Goal: Task Accomplishment & Management: Use online tool/utility

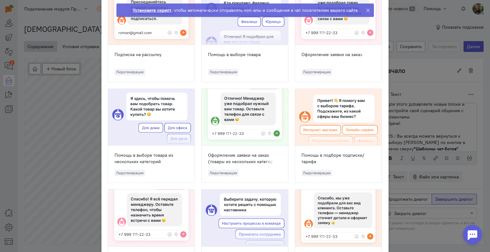
scroll to position [255, 0]
click at [322, 109] on div at bounding box center [338, 116] width 86 height 57
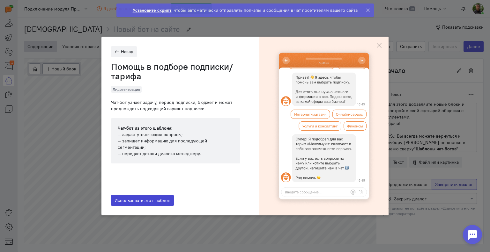
click at [135, 198] on button "Использовать этот шаблон" at bounding box center [142, 200] width 63 height 11
type input "Помощь в подборе подписки/тарифа"
radio input "true"
radio input "false"
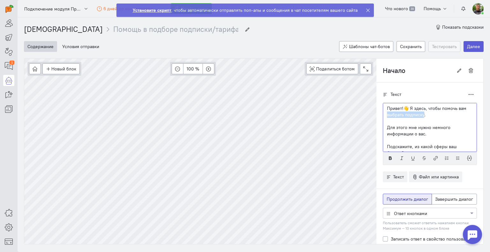
drag, startPoint x: 420, startPoint y: 115, endPoint x: 382, endPoint y: 116, distance: 38.0
click at [387, 116] on p "Привет!👋 Я здесь, чтобы помочь вам выбрать подписку." at bounding box center [430, 111] width 86 height 13
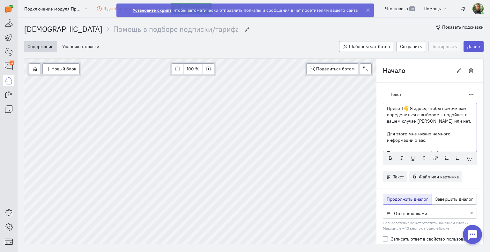
click at [458, 115] on p "Привет!👋 Я здесь, чтобы помочь вам определиться с выбором - подойдет в вашем сл…" at bounding box center [430, 114] width 86 height 19
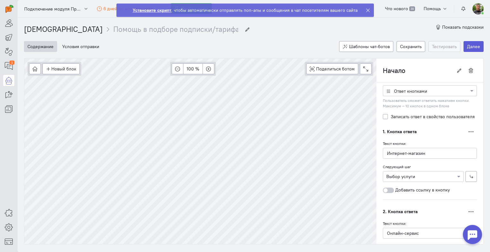
scroll to position [160, 0]
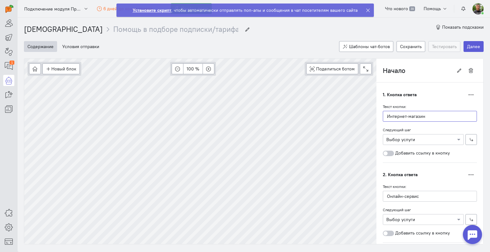
drag, startPoint x: 427, startPoint y: 114, endPoint x: 377, endPoint y: 115, distance: 50.8
click at [377, 115] on div "Текст Дублировать Привет!👋 Я здесь, чтобы помочь вам определиться с выбором - п…" at bounding box center [430, 175] width 107 height 504
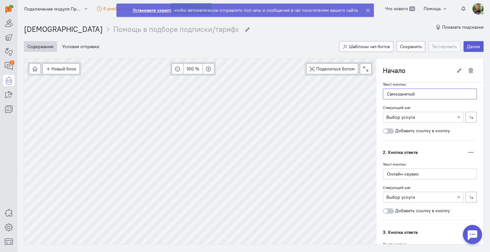
scroll to position [177, 0]
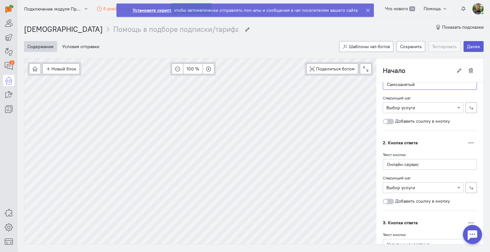
type input "Самозанятый"
drag, startPoint x: 424, startPoint y: 165, endPoint x: 378, endPoint y: 164, distance: 46.0
click at [383, 164] on input "Онлайн-сервис" at bounding box center [430, 164] width 94 height 11
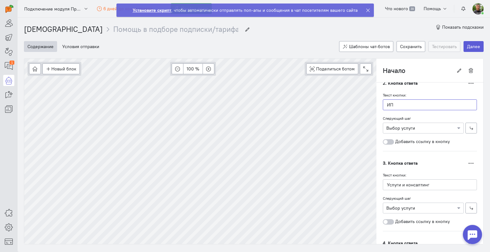
scroll to position [241, 0]
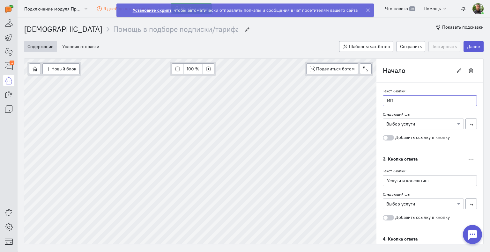
type input "ИП"
click at [370, 177] on div "Новый блок Сообщение Условие Действия Запись на встречу 100 % Поделиться ботом …" at bounding box center [254, 151] width 460 height 186
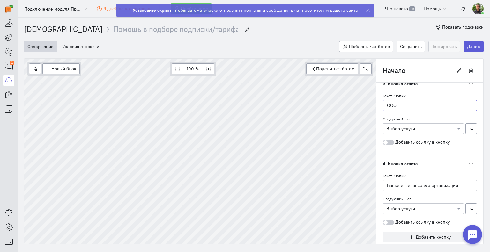
scroll to position [324, 0]
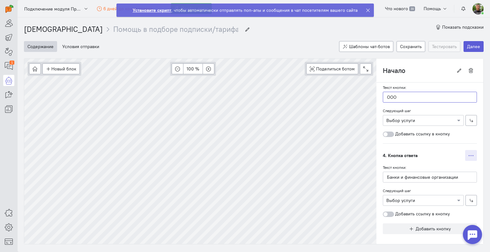
type input "ООО"
click at [469, 154] on button "button" at bounding box center [471, 155] width 12 height 11
click at [445, 187] on button "Удалить" at bounding box center [448, 189] width 58 height 10
type input "Выбор услуги"
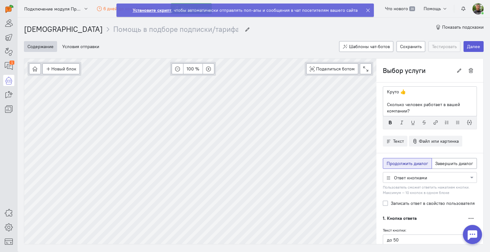
scroll to position [0, 0]
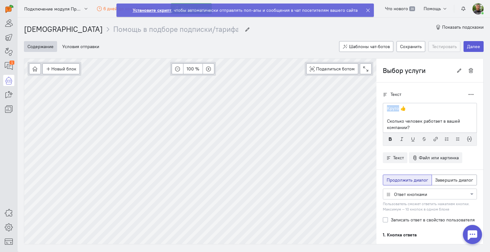
drag, startPoint x: 394, startPoint y: 108, endPoint x: 380, endPoint y: 108, distance: 14.4
click at [383, 108] on div "Круто 👍 Сколько человек работает в вашей компании?" at bounding box center [430, 118] width 94 height 30
drag, startPoint x: 407, startPoint y: 126, endPoint x: 379, endPoint y: 121, distance: 28.9
click at [383, 121] on div "Супер 👍 Сколько человек работает в вашей компании?" at bounding box center [430, 118] width 94 height 30
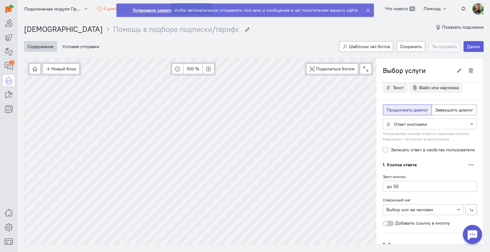
scroll to position [96, 0]
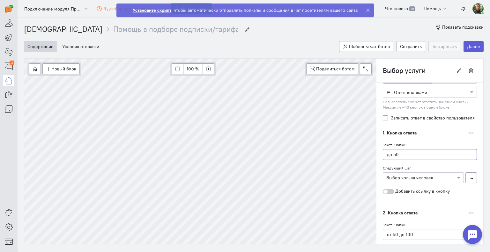
drag, startPoint x: 401, startPoint y: 153, endPoint x: 379, endPoint y: 152, distance: 21.1
click at [383, 152] on input "до 50" at bounding box center [430, 154] width 94 height 11
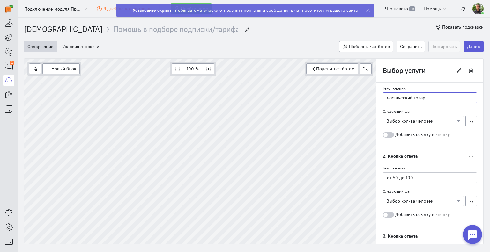
scroll to position [145, 0]
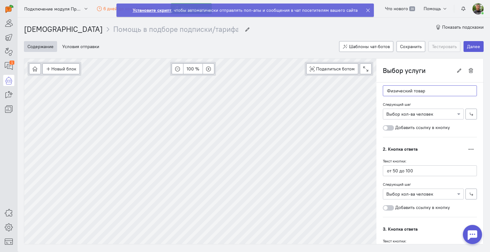
type input "Физический товар"
drag, startPoint x: 414, startPoint y: 169, endPoint x: 379, endPoint y: 168, distance: 34.8
click at [383, 168] on input "от 50 до 100" at bounding box center [430, 171] width 94 height 11
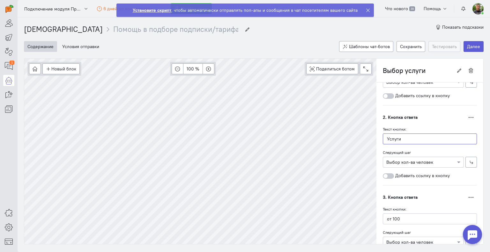
scroll to position [209, 0]
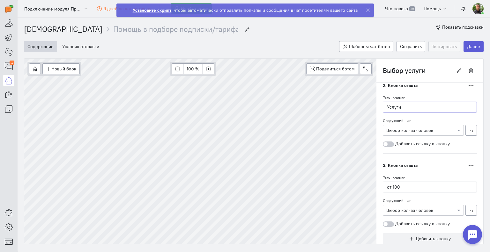
type input "Услуги"
drag, startPoint x: 409, startPoint y: 185, endPoint x: 376, endPoint y: 182, distance: 32.7
click at [378, 183] on div "Текст Дублировать Супер 👍 Какой тип продукта у вас?" at bounding box center [430, 65] width 107 height 383
type input "Обучение"
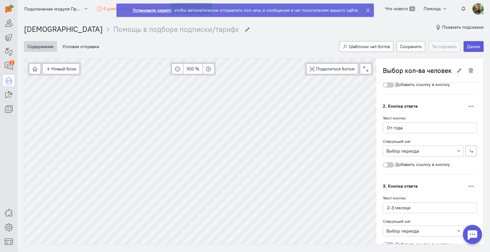
scroll to position [42, 0]
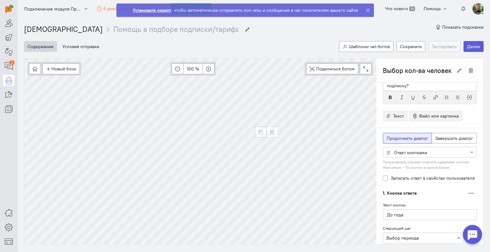
click at [259, 134] on icon "button" at bounding box center [261, 132] width 5 height 5
type input "Выбор кол-ва человек Копия"
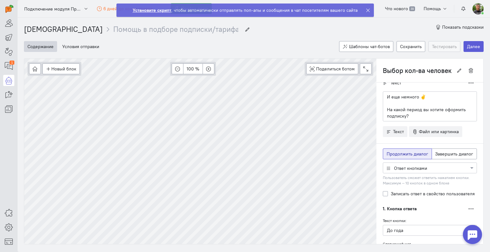
scroll to position [0, 0]
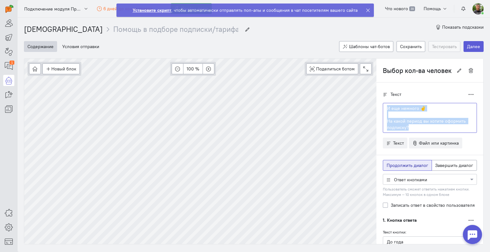
drag, startPoint x: 382, startPoint y: 105, endPoint x: 410, endPoint y: 126, distance: 35.1
click at [410, 126] on div "И еще немного ✌️ На какой период вы хотите оформить подписку?" at bounding box center [430, 118] width 94 height 30
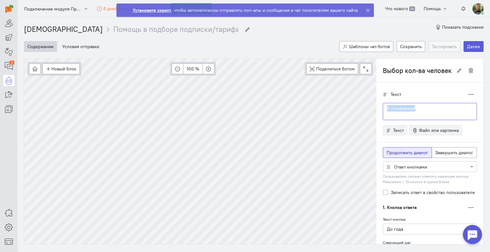
drag, startPoint x: 409, startPoint y: 108, endPoint x: 372, endPoint y: 102, distance: 38.1
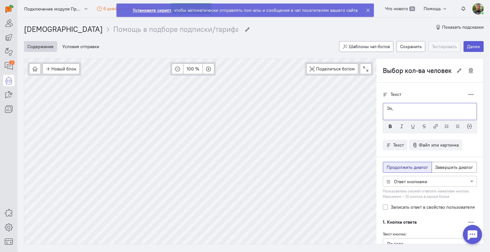
click at [403, 107] on p "Эх," at bounding box center [430, 108] width 86 height 6
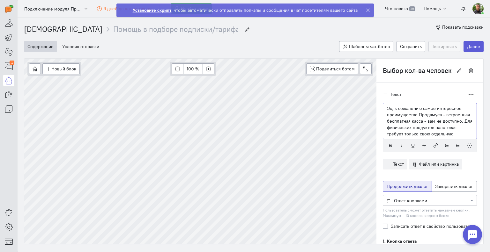
click at [387, 134] on p "Эх, к сожалению самое интересное преимущество Продамуса - встроенная бесплатная…" at bounding box center [430, 121] width 86 height 32
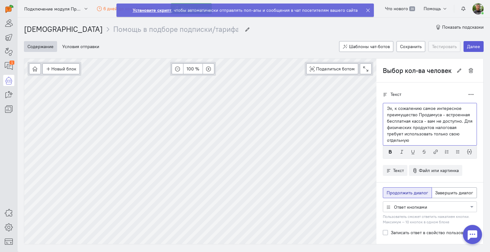
click at [466, 132] on p "Эх, к сожалению самое интересное преимущество Продамуса - встроенная бесплатная…" at bounding box center [430, 124] width 86 height 38
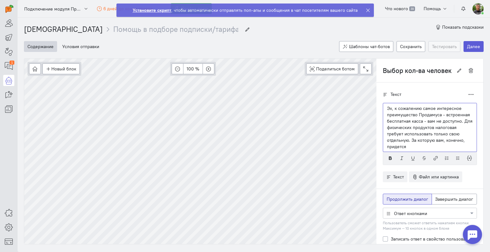
drag, startPoint x: 462, startPoint y: 133, endPoint x: 465, endPoint y: 139, distance: 6.6
click at [465, 139] on p "Эх, к сожалению самое интересное преимущество Продамуса - встроенная бесплатная…" at bounding box center [430, 127] width 86 height 45
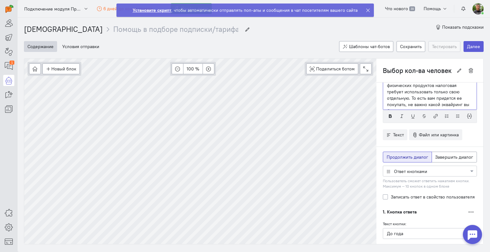
scroll to position [4, 0]
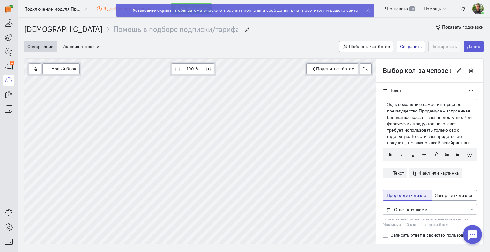
click at [416, 46] on button "Сохранить" at bounding box center [411, 46] width 29 height 11
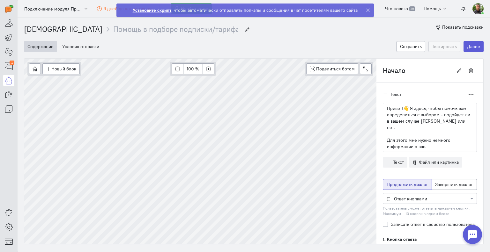
click at [157, 10] on strong "Установите скрипт" at bounding box center [152, 10] width 39 height 6
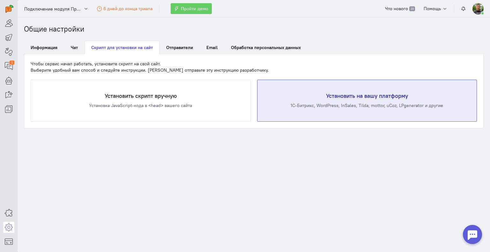
click at [412, 106] on div "1С-Битрикс, WordPress, InSales, Tilda, mottor, uCoz, LPgenerator и другие" at bounding box center [367, 105] width 194 height 6
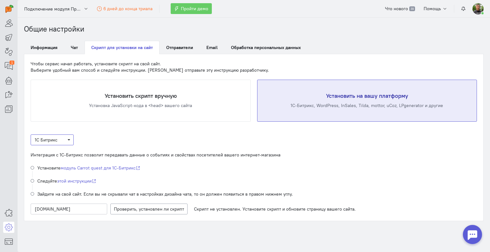
click at [64, 141] on span "1С Битрикс" at bounding box center [52, 140] width 35 height 6
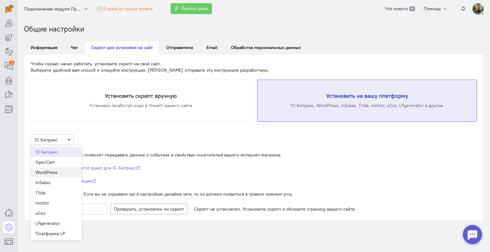
click at [61, 172] on div "WordPress" at bounding box center [55, 172] width 41 height 6
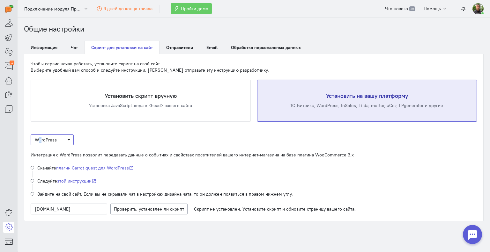
click at [40, 140] on span "WordPress" at bounding box center [46, 140] width 22 height 6
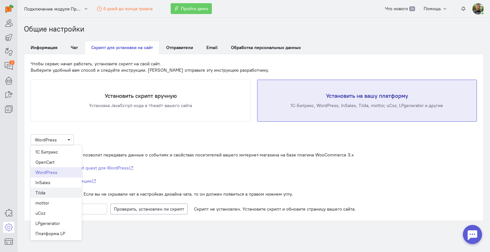
click at [49, 190] on div "Tilda" at bounding box center [55, 193] width 41 height 6
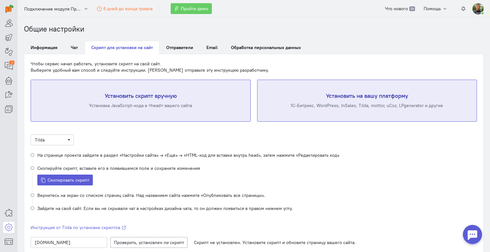
click at [198, 113] on div "Установить скрипт вручную Установка JavaScript-кода в <head> вашего сайта" at bounding box center [141, 100] width 220 height 41
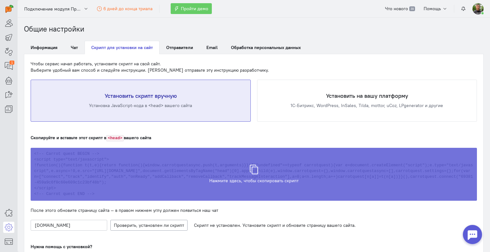
click at [254, 168] on icon at bounding box center [254, 167] width 10 height 10
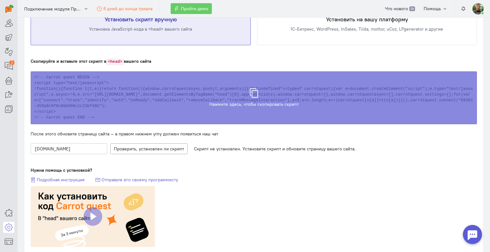
scroll to position [96, 0]
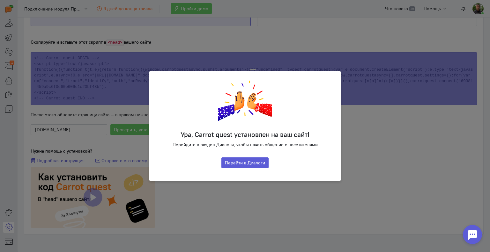
click at [411, 134] on div "Ура, Carrot quest установлен на ваш сайт! Перейдите в раздел Диалоги, чтобы нач…" at bounding box center [245, 126] width 490 height 252
click at [244, 160] on button "Перейти в Диалоги" at bounding box center [245, 163] width 47 height 11
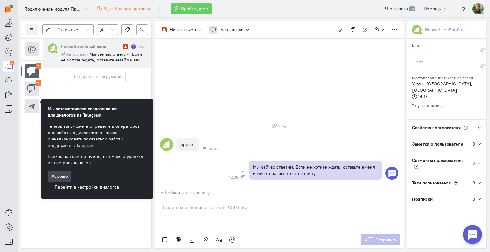
click at [53, 171] on button "Хорошо" at bounding box center [60, 176] width 24 height 11
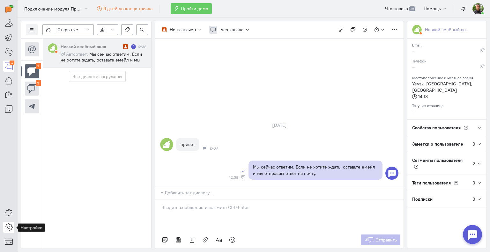
click at [8, 226] on icon at bounding box center [9, 228] width 8 height 8
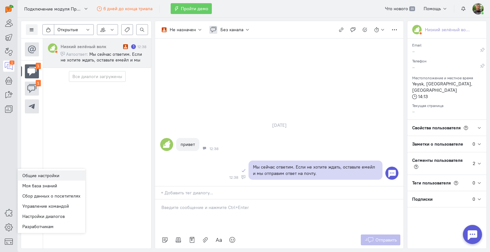
click at [52, 176] on link "Общие настройки" at bounding box center [52, 176] width 68 height 10
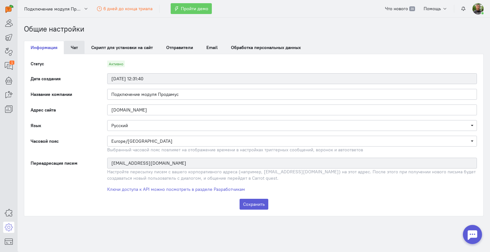
click at [66, 46] on link "Чат" at bounding box center [74, 47] width 20 height 13
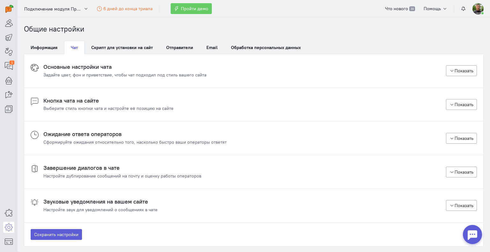
click at [285, 66] on cq-chat-settings-section-header "Основные настройки чата Задайте цвет, фон и приветствие, чтобы чат подходил под…" at bounding box center [254, 71] width 447 height 14
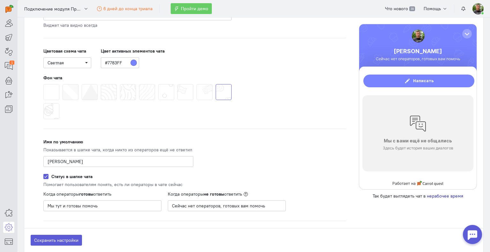
scroll to position [96, 0]
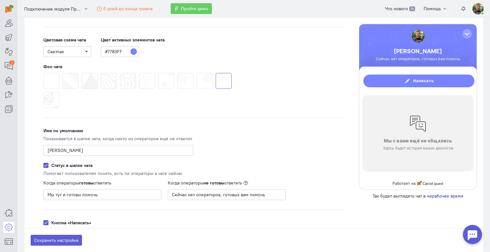
click at [197, 73] on span at bounding box center [197, 73] width 0 height 0
click at [0, 0] on input "radio" at bounding box center [0, 0] width 0 height 0
click at [139, 73] on span at bounding box center [139, 73] width 0 height 0
click at [0, 0] on input "radio" at bounding box center [0, 0] width 0 height 0
click at [120, 73] on span at bounding box center [120, 73] width 0 height 0
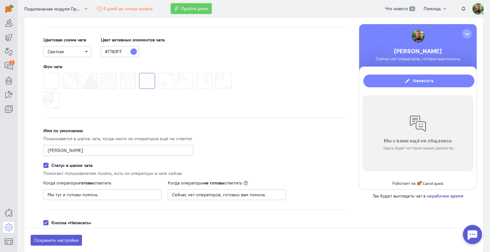
click at [0, 0] on input "radio" at bounding box center [0, 0] width 0 height 0
click at [101, 73] on span at bounding box center [101, 73] width 0 height 0
click at [0, 0] on input "radio" at bounding box center [0, 0] width 0 height 0
click at [82, 73] on span at bounding box center [82, 73] width 0 height 0
click at [0, 0] on input "radio" at bounding box center [0, 0] width 0 height 0
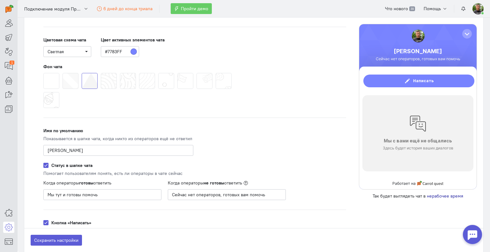
click at [63, 73] on span at bounding box center [63, 73] width 0 height 0
click at [0, 0] on input "radio" at bounding box center [0, 0] width 0 height 0
click at [43, 92] on span at bounding box center [43, 92] width 0 height 0
click at [0, 0] on input "radio" at bounding box center [0, 0] width 0 height 0
drag, startPoint x: 54, startPoint y: 193, endPoint x: 45, endPoint y: 193, distance: 8.9
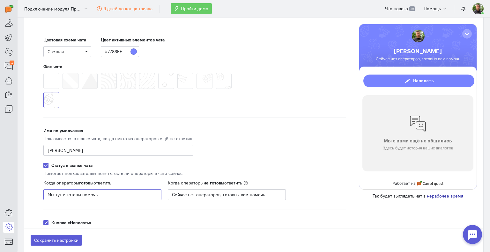
click at [45, 193] on input "Мы тут и готовы помочь" at bounding box center [102, 195] width 118 height 11
drag, startPoint x: 74, startPoint y: 194, endPoint x: 78, endPoint y: 194, distance: 3.8
click at [78, 194] on input "Я тут и готовы помочь" at bounding box center [102, 195] width 118 height 11
type input "Я тут и готов помочь"
drag, startPoint x: 188, startPoint y: 193, endPoint x: 220, endPoint y: 192, distance: 31.9
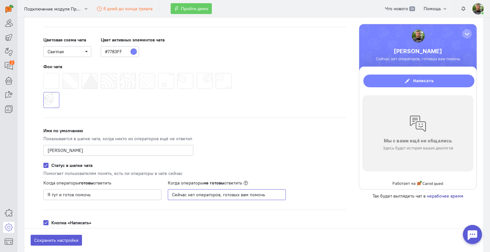
click at [220, 192] on input "Сейчас нет операторов, готовых вам помочь" at bounding box center [227, 195] width 118 height 11
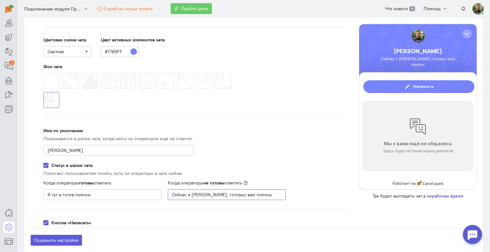
drag, startPoint x: 214, startPoint y: 194, endPoint x: 258, endPoint y: 192, distance: 44.8
click at [258, 192] on input "Сейчас я [PERSON_NAME], готовых вам помочь" at bounding box center [227, 195] width 118 height 11
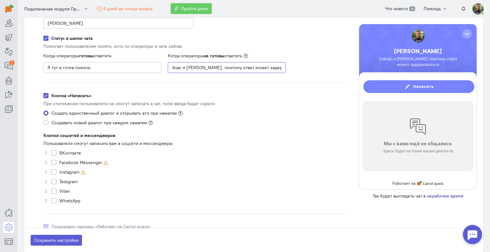
scroll to position [223, 0]
type input "Сейчас я [PERSON_NAME], поэтому ответ может задерживаться"
click at [59, 181] on label "Telegram" at bounding box center [68, 181] width 19 height 6
click at [54, 181] on input "Telegram" at bounding box center [53, 181] width 5 height 6
checkbox input "true"
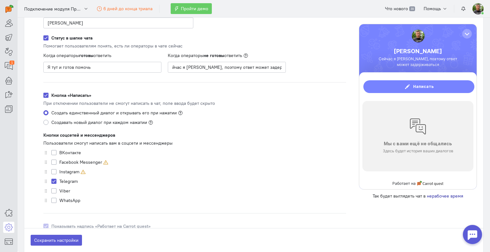
scroll to position [0, 0]
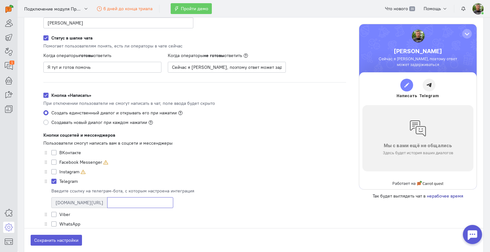
click at [107, 202] on input at bounding box center [140, 203] width 66 height 11
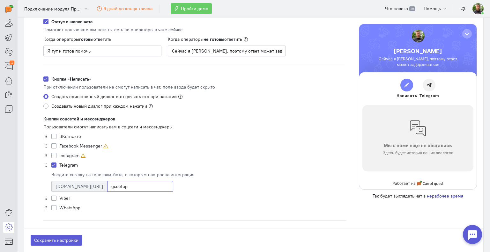
scroll to position [255, 0]
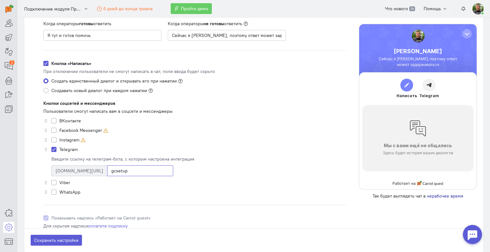
type input "gcsetup"
click at [69, 191] on label "WhatsApp" at bounding box center [69, 192] width 21 height 6
click at [56, 191] on input "WhatsApp" at bounding box center [53, 192] width 5 height 6
checkbox input "true"
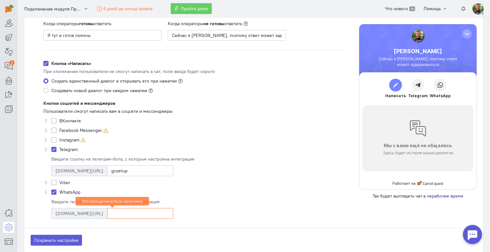
click at [107, 213] on input at bounding box center [140, 213] width 66 height 11
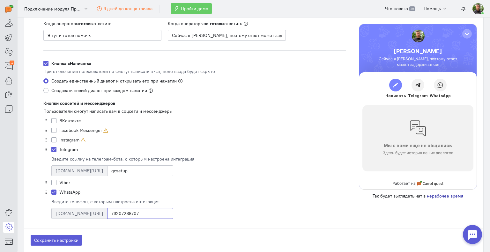
type input "79207288707"
click at [196, 187] on div "ВКонтакте Введите ссылку на сообщество ВКонтакте, с которым настроена интеграци…" at bounding box center [194, 170] width 303 height 105
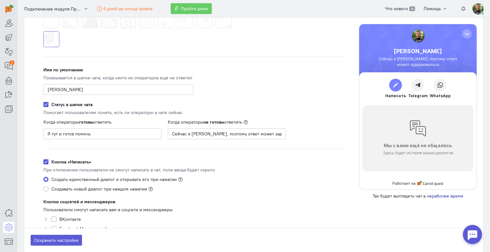
scroll to position [160, 0]
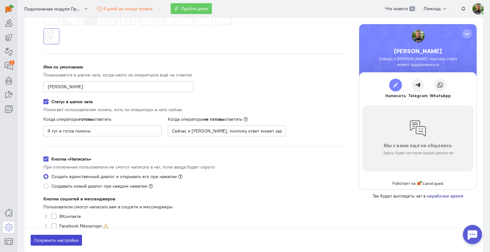
click at [48, 242] on button "Сохранить настройки" at bounding box center [56, 240] width 51 height 11
click at [51, 160] on label "Кнопка «Написать»" at bounding box center [71, 159] width 40 height 6
click at [46, 160] on input "Кнопка «Написать»" at bounding box center [45, 159] width 5 height 6
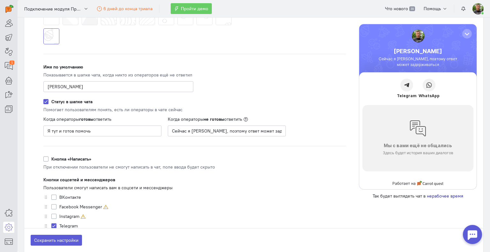
click at [51, 159] on label "Кнопка «Написать»" at bounding box center [71, 159] width 40 height 6
click at [45, 159] on input "Кнопка «Написать»" at bounding box center [45, 159] width 5 height 6
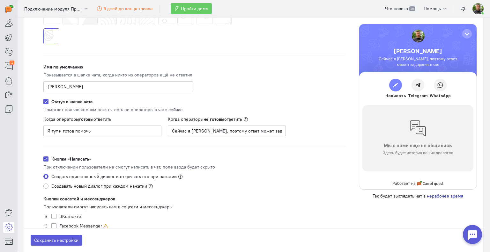
click at [51, 159] on label "Кнопка «Написать»" at bounding box center [71, 159] width 40 height 6
click at [45, 159] on input "Кнопка «Написать»" at bounding box center [45, 159] width 5 height 6
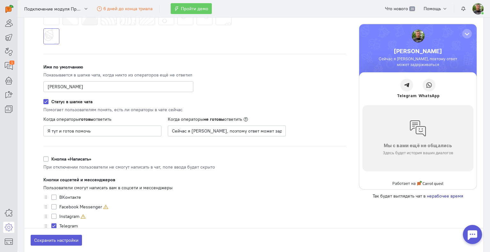
click at [51, 159] on label "Кнопка «Написать»" at bounding box center [71, 159] width 40 height 6
click at [45, 159] on input "Кнопка «Написать»" at bounding box center [45, 159] width 5 height 6
checkbox input "true"
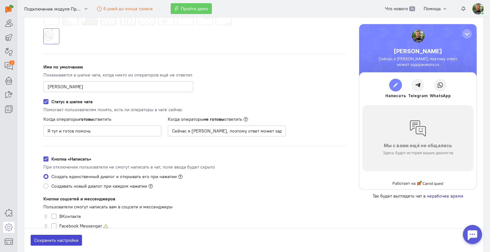
click at [63, 243] on button "Сохранить настройки" at bounding box center [56, 240] width 51 height 11
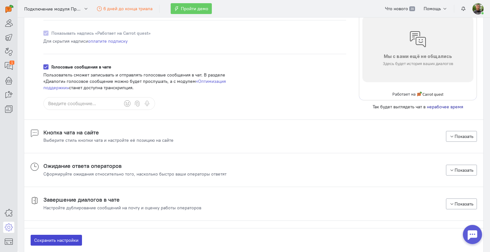
scroll to position [479, 0]
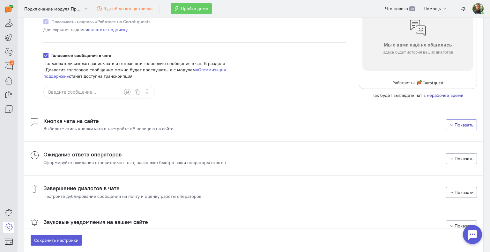
click at [450, 124] on button "Показать" at bounding box center [461, 125] width 31 height 11
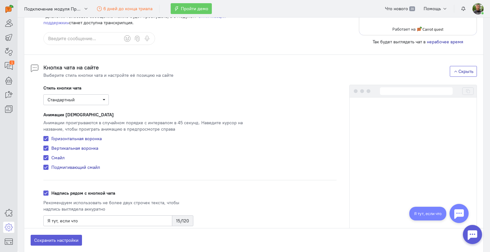
scroll to position [543, 0]
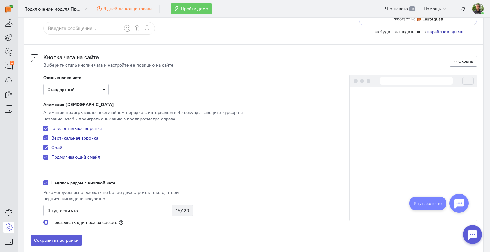
click at [65, 126] on label "Горизонтальная воронка" at bounding box center [76, 128] width 50 height 6
click at [49, 126] on input "Горизонтальная воронка" at bounding box center [45, 128] width 5 height 6
checkbox input "false"
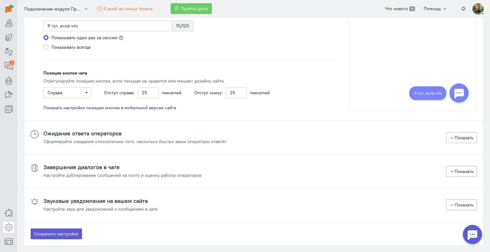
scroll to position [762, 0]
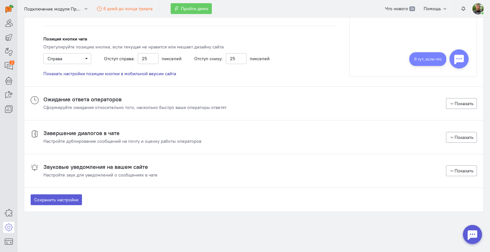
click at [176, 102] on h4 "Ожидание ответа операторов" at bounding box center [134, 99] width 183 height 6
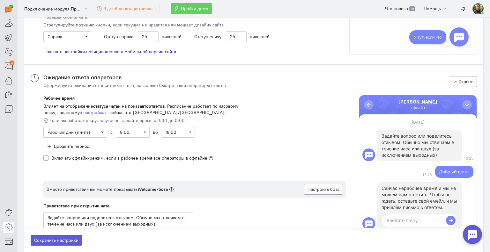
scroll to position [794, 0]
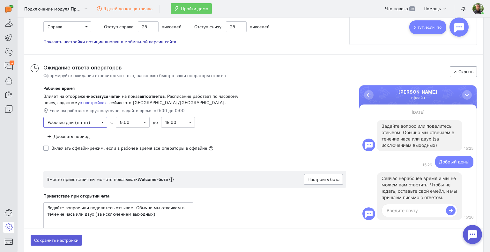
click at [95, 122] on span "Рабочие дни (пн-пт)" at bounding box center [76, 122] width 56 height 6
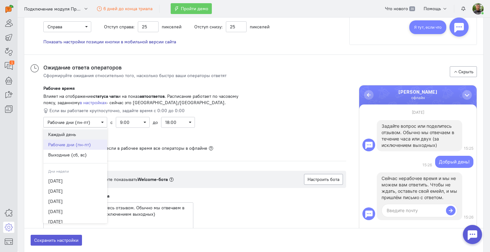
click at [84, 130] on span "Каждый день" at bounding box center [75, 135] width 64 height 10
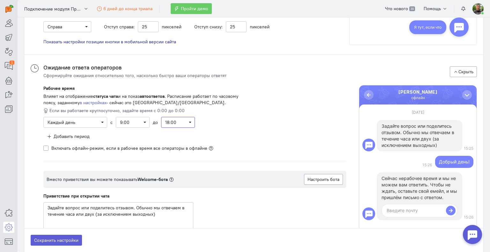
click at [179, 120] on span "18:00" at bounding box center [178, 122] width 26 height 6
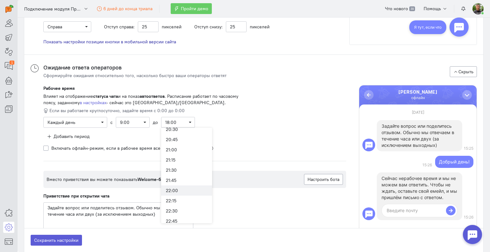
click at [176, 191] on div "22:00" at bounding box center [186, 191] width 41 height 6
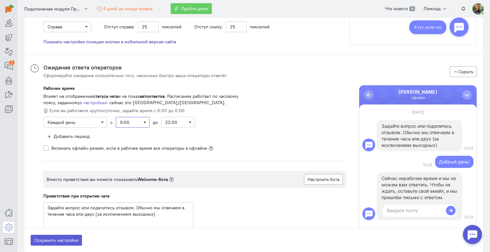
click at [143, 124] on span "9:00" at bounding box center [133, 122] width 26 height 6
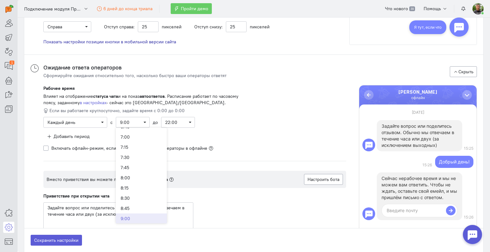
click at [137, 178] on div "8:00" at bounding box center [141, 178] width 41 height 6
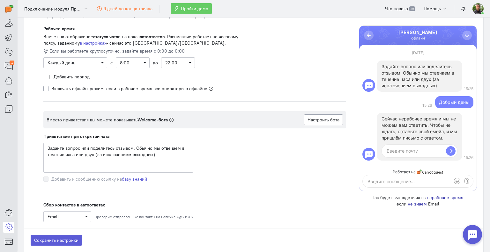
scroll to position [858, 0]
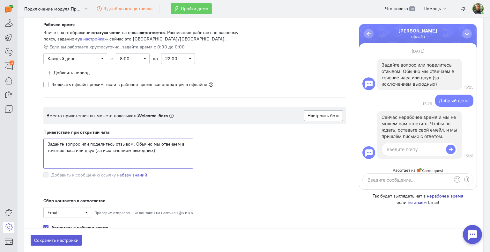
click at [66, 143] on textarea "Задайте вопрос или поделитесь отзывом. Обычно мы отвечаем в течение часа или дв…" at bounding box center [118, 154] width 150 height 30
drag, startPoint x: 65, startPoint y: 143, endPoint x: 70, endPoint y: 143, distance: 5.1
click at [70, 143] on textarea "Задайте dfi вопрос или поделитесь отзывом. Обычно мы отвечаем в течение часа ил…" at bounding box center [118, 154] width 150 height 30
drag, startPoint x: 89, startPoint y: 143, endPoint x: 163, endPoint y: 153, distance: 75.4
click at [163, 153] on textarea "Задайте ваш вопрос или поделитесь отзывом. Обычно мы отвечаем в течение часа ил…" at bounding box center [118, 154] width 150 height 30
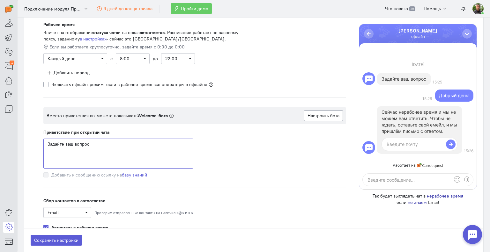
click at [49, 143] on textarea "Задайте ваш вопрос" at bounding box center [118, 154] width 150 height 30
click at [126, 143] on textarea "Здравствуйте, задайте ваш вопрос" at bounding box center [118, 154] width 150 height 30
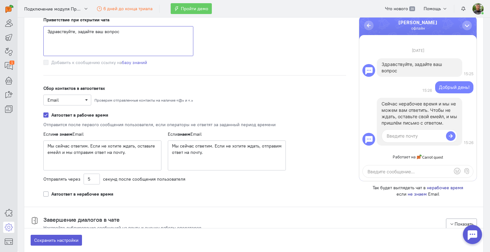
scroll to position [985, 0]
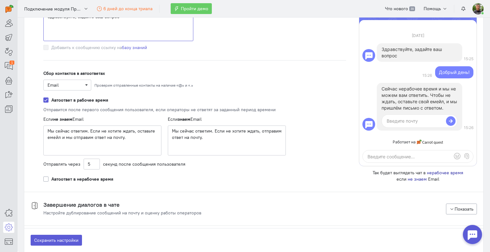
type textarea "Здравствуйте, задайте ваш вопрос"
click at [84, 83] on span "Email" at bounding box center [68, 85] width 40 height 6
click at [240, 81] on div "Email Проверим отправленные контакты на наличие «@» и «.»" at bounding box center [164, 85] width 243 height 11
drag, startPoint x: 86, startPoint y: 130, endPoint x: 43, endPoint y: 130, distance: 43.4
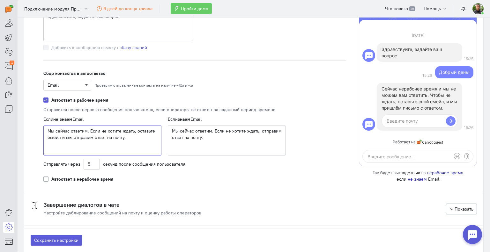
click at [43, 130] on textarea "Мы сейчас ответим. Если не хотите ждать, оставьте емейл и мы отправим ответ на …" at bounding box center [102, 141] width 118 height 30
drag, startPoint x: 65, startPoint y: 135, endPoint x: 70, endPoint y: 135, distance: 5.1
click at [70, 135] on textarea "Я скоро отвечу. Если не хотите ждать, оставьте емейл и мы отправим ответ на поч…" at bounding box center [102, 141] width 118 height 30
type textarea "Я скоро отвечу. Если не хотите ждать, оставьте емейл и я отправим ответ на почт…"
click at [85, 100] on label "Автоответ в рабочее время" at bounding box center [79, 100] width 57 height 6
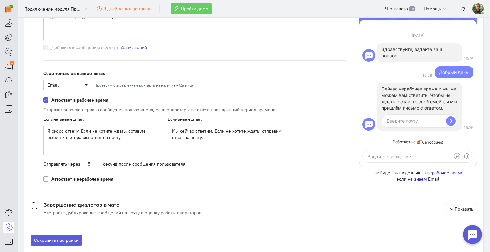
click at [49, 100] on input "Автоответ в рабочее время" at bounding box center [45, 100] width 5 height 6
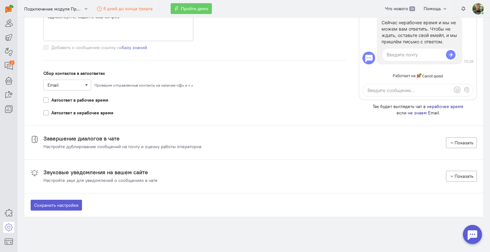
click at [85, 98] on label "Автоответ в рабочее время" at bounding box center [79, 100] width 57 height 6
click at [49, 98] on input "Автоответ в рабочее время" at bounding box center [45, 100] width 5 height 6
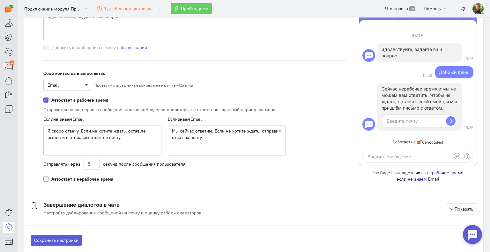
click at [86, 99] on label "Автоответ в рабочее время" at bounding box center [79, 100] width 57 height 6
click at [49, 99] on input "Автоответ в рабочее время" at bounding box center [45, 100] width 5 height 6
checkbox input "false"
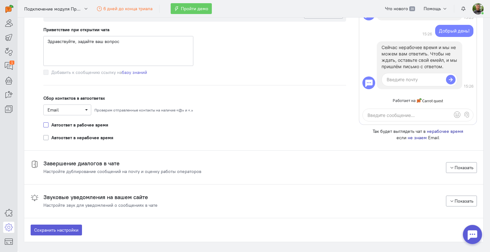
scroll to position [953, 0]
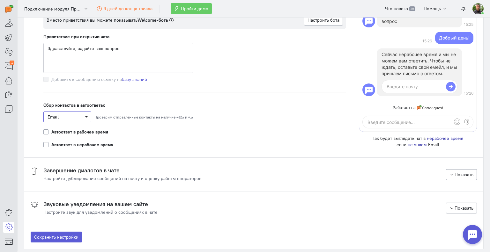
click at [76, 118] on span "Email" at bounding box center [68, 117] width 40 height 6
click at [63, 148] on div "Не собирать" at bounding box center [68, 150] width 41 height 6
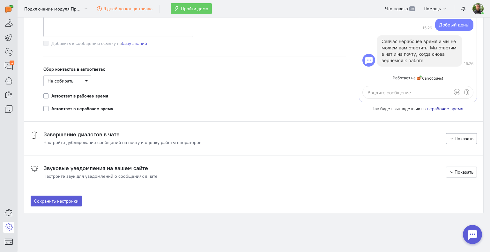
scroll to position [990, 0]
click at [359, 140] on cq-chat-settings-section-header "Завершение диалогов в чате Настройте дублирование сообщений на почту и оценку р…" at bounding box center [254, 138] width 447 height 14
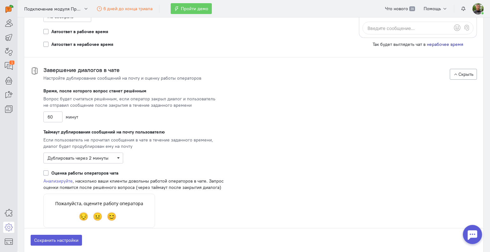
scroll to position [1086, 0]
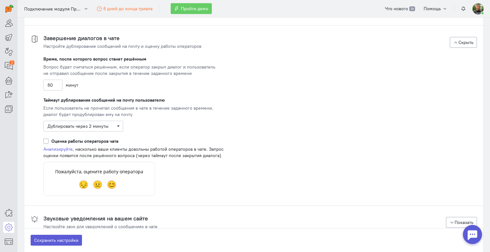
click at [66, 140] on label "Оценка работы операторов чата" at bounding box center [84, 141] width 67 height 6
click at [49, 140] on input "Оценка работы операторов чата" at bounding box center [45, 141] width 5 height 6
click at [66, 140] on label "Оценка работы операторов чата" at bounding box center [84, 141] width 67 height 6
click at [49, 140] on input "Оценка работы операторов чата" at bounding box center [45, 141] width 5 height 6
checkbox input "false"
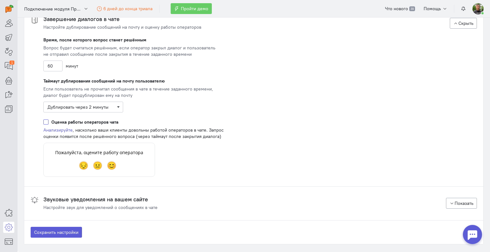
scroll to position [1137, 0]
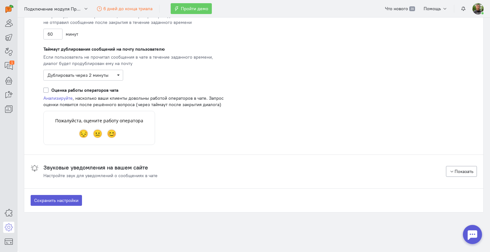
click at [208, 168] on cq-chat-settings-section-header "Звуковые уведомления на вашем сайте Настройте звук для уведомлений о сообщениях…" at bounding box center [254, 172] width 447 height 14
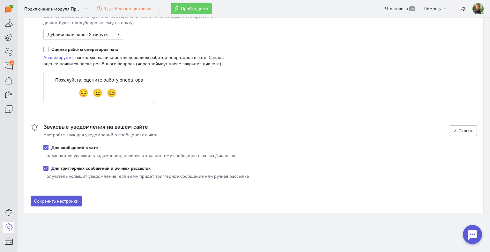
scroll to position [1178, 0]
click at [57, 199] on button "Сохранить настройки" at bounding box center [56, 200] width 51 height 11
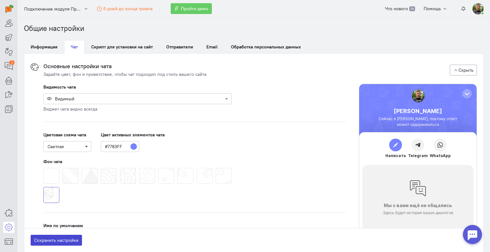
scroll to position [0, 0]
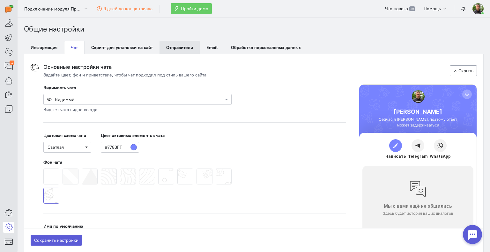
click at [185, 48] on span "Отправители" at bounding box center [179, 48] width 27 height 6
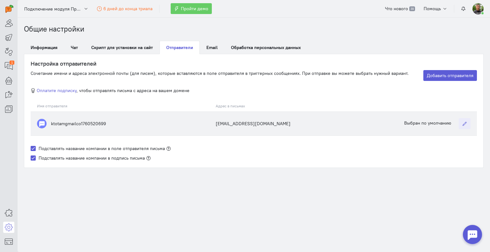
click at [465, 123] on icon "button" at bounding box center [464, 124] width 5 height 5
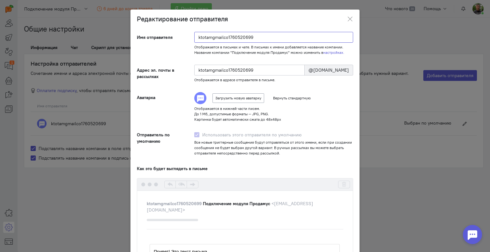
drag, startPoint x: 266, startPoint y: 36, endPoint x: 187, endPoint y: 34, distance: 79.2
click at [188, 34] on div "ktotamgmailco1760520699 Отображается в письмах и чате. В письмах к имени добавл…" at bounding box center [274, 43] width 172 height 23
drag, startPoint x: 230, startPoint y: 52, endPoint x: 284, endPoint y: 50, distance: 54.6
click at [284, 50] on span "В письмах к имени добавляется название компании. Название компании "Подключение…" at bounding box center [269, 50] width 150 height 10
copy span "Подключение модуля Продамус"
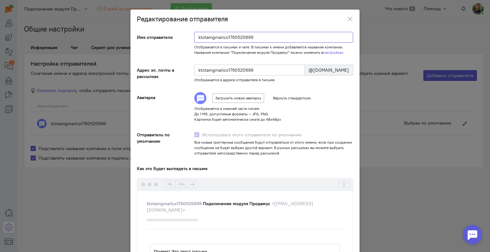
drag, startPoint x: 258, startPoint y: 34, endPoint x: 186, endPoint y: 37, distance: 71.9
click at [188, 37] on div "ktotamgmailco1760520699 Отображается в письмах и чате. В письмах к имени добавл…" at bounding box center [274, 43] width 172 height 23
paste input "Подключение модуля Продамус"
type input "Подключение модуля Продамус"
type input "podklyuchenie-modulya-prodamus"
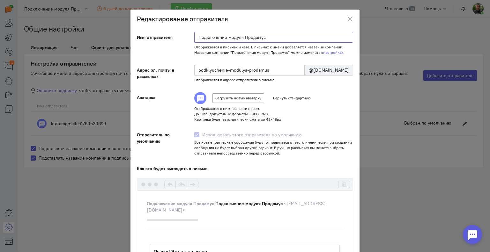
click at [282, 38] on input "Подключение модуля Продамус" at bounding box center [273, 37] width 159 height 11
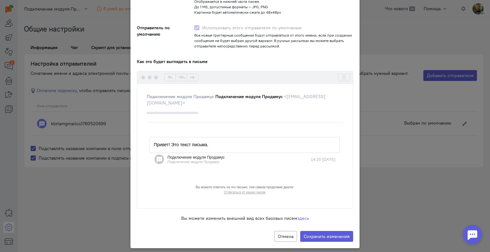
scroll to position [113, 0]
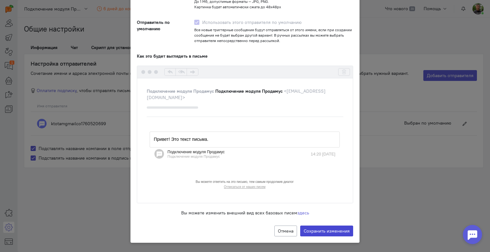
type input "Подключение модуля Продамус"
click at [321, 230] on label "Сохранить изменения" at bounding box center [326, 231] width 53 height 11
click at [0, 0] on input "Сохранить изменения" at bounding box center [0, 0] width 0 height 0
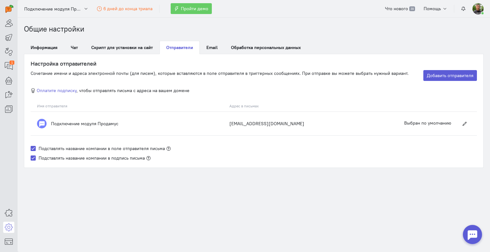
scroll to position [0, 0]
click at [5, 37] on icon at bounding box center [9, 38] width 8 height 8
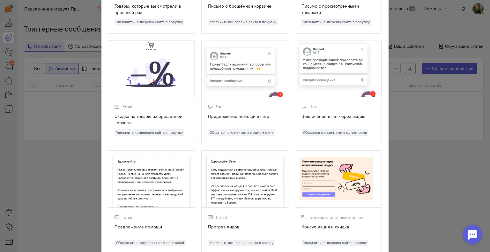
scroll to position [160, 0]
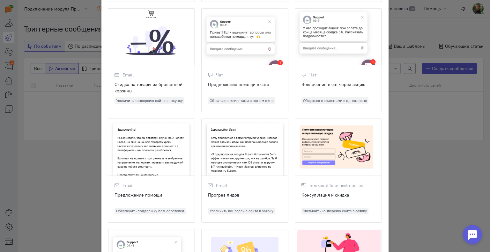
click at [326, 84] on div "Вовлечение в чат через акцию" at bounding box center [339, 87] width 74 height 13
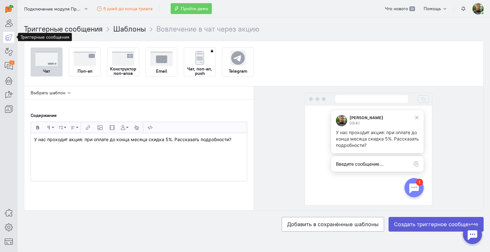
click at [44, 141] on p "У нас проходит акция: при оплате до конца месяца скидка 5%. Рассказать подробно…" at bounding box center [139, 140] width 210 height 6
drag, startPoint x: 68, startPoint y: 139, endPoint x: 28, endPoint y: 138, distance: 39.6
click at [28, 138] on div "Выбрать шаблон Содержание Жирный Формат абзаца Обычный Заголовок 1 Заголовок 2 …" at bounding box center [139, 148] width 230 height 124
drag, startPoint x: 104, startPoint y: 139, endPoint x: 111, endPoint y: 147, distance: 10.2
click at [111, 143] on p "До [DATE] проходит акция: при оплате до конца месяца скидка 5%. Рассказать подр…" at bounding box center [139, 140] width 210 height 6
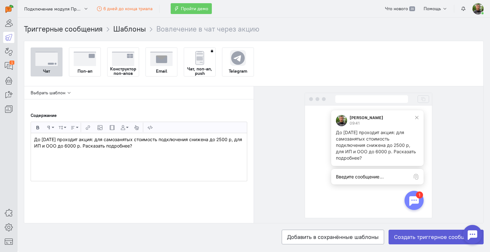
click at [107, 147] on p "До [DATE] проходит акция: для самозанятых стоимость подключения снижена до 2500…" at bounding box center [139, 143] width 210 height 13
click at [102, 145] on p "До [DATE] проходит акция: для самозанятых стоимость подключения снижена до 2500…" at bounding box center [139, 143] width 210 height 13
click at [98, 147] on p "До [DATE] проходит акция: для самозанятых стоимость подключения снижена до 2500…" at bounding box center [139, 143] width 210 height 13
click at [97, 147] on p "До [DATE] проходит акция: для самозанятых стоимость подключения снижена до 2500…" at bounding box center [139, 143] width 210 height 13
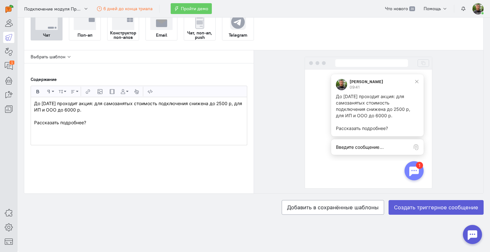
scroll to position [42, 0]
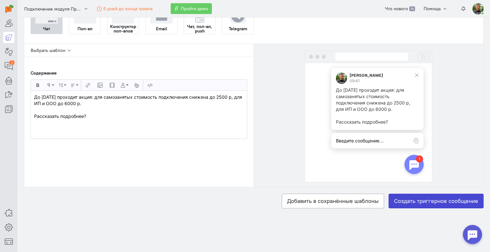
click at [426, 199] on label "Создать триггерное сообщение" at bounding box center [436, 201] width 95 height 15
click at [0, 0] on input "Создать триггерное сообщение" at bounding box center [0, 0] width 0 height 0
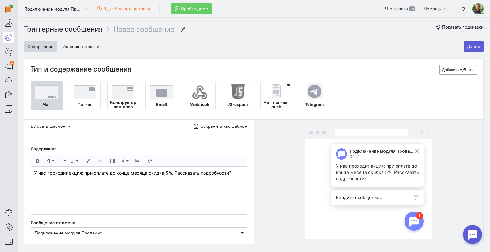
scroll to position [33, 0]
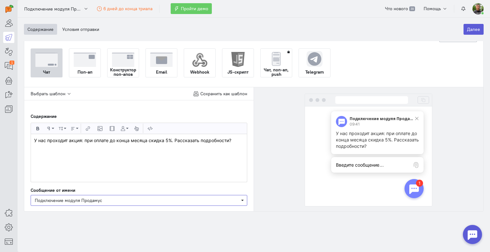
click at [134, 200] on span "Подключение модуля Продамус" at bounding box center [139, 201] width 208 height 6
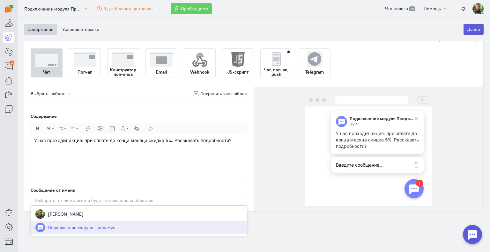
click at [88, 214] on span "[PERSON_NAME]" at bounding box center [139, 214] width 217 height 13
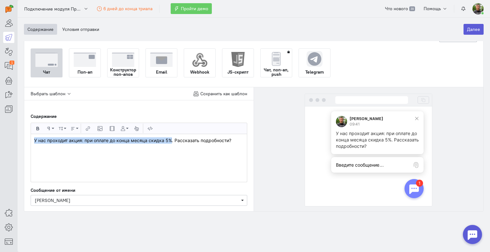
drag, startPoint x: 35, startPoint y: 139, endPoint x: 169, endPoint y: 141, distance: 133.8
click at [169, 141] on p "У нас проходит акция: при оплате до конца месяца скидка 5%. Рассказать подробно…" at bounding box center [139, 141] width 210 height 6
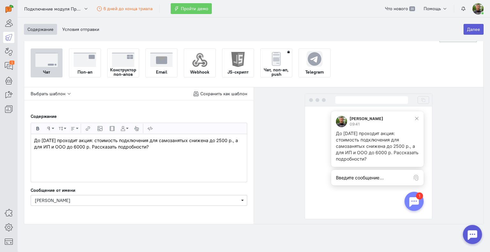
click at [139, 160] on div "До [DATE] проходит акция: стоимость подключения для самозанятых снижена до 2500…" at bounding box center [139, 158] width 216 height 48
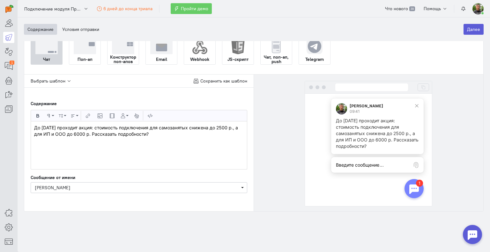
scroll to position [0, 0]
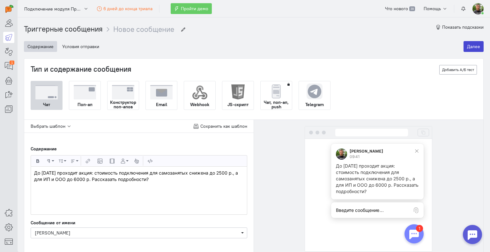
click at [471, 46] on button "Далее" at bounding box center [474, 46] width 20 height 11
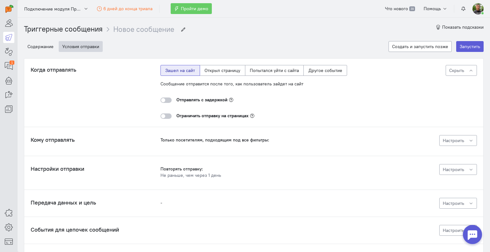
click at [162, 99] on div at bounding box center [166, 100] width 11 height 5
click at [0, 0] on input "checkbox" at bounding box center [0, 0] width 0 height 0
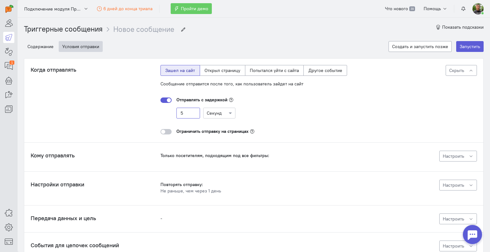
click at [189, 113] on input "5" at bounding box center [189, 113] width 24 height 11
drag, startPoint x: 185, startPoint y: 112, endPoint x: 173, endPoint y: 113, distance: 12.5
click at [173, 113] on div "5 Секунд" at bounding box center [254, 113] width 187 height 11
type input "10"
click at [267, 101] on div "Отправлять с задержкой" at bounding box center [254, 100] width 187 height 6
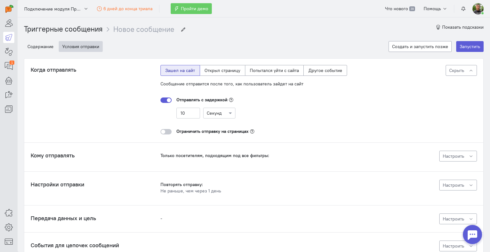
click at [164, 132] on div at bounding box center [166, 131] width 11 height 5
click at [0, 0] on input "checkbox" at bounding box center [0, 0] width 0 height 0
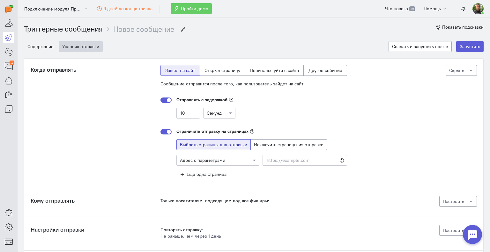
click at [162, 131] on div at bounding box center [166, 131] width 11 height 5
click at [0, 0] on input "checkbox" at bounding box center [0, 0] width 0 height 0
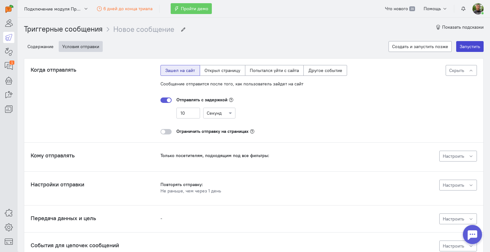
click at [458, 46] on button "Запустить" at bounding box center [469, 46] width 27 height 11
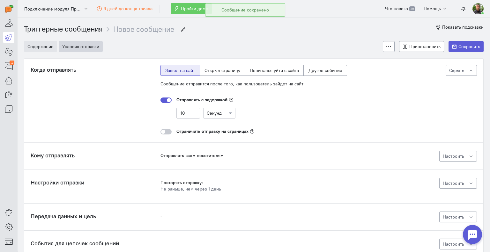
click at [33, 50] on button "Содержание" at bounding box center [40, 46] width 33 height 11
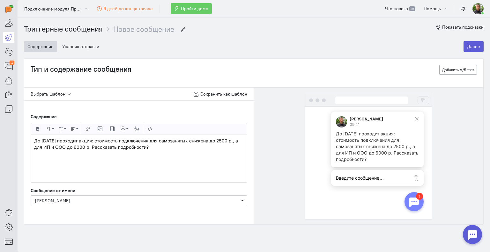
click at [479, 11] on img at bounding box center [478, 8] width 11 height 11
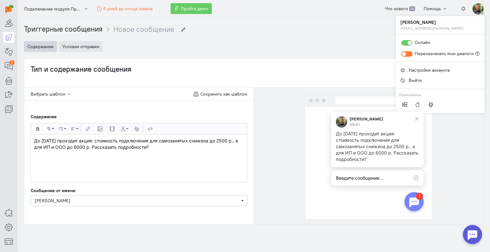
click at [92, 47] on button "Условия отправки" at bounding box center [81, 46] width 44 height 11
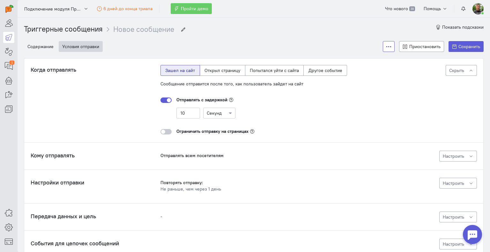
click at [385, 43] on button at bounding box center [389, 46] width 12 height 11
click at [327, 43] on div "Содержание Условия отправки Архивировать Создать копию Приостановить Сохранить" at bounding box center [254, 47] width 460 height 24
click at [8, 63] on icon at bounding box center [9, 66] width 8 height 8
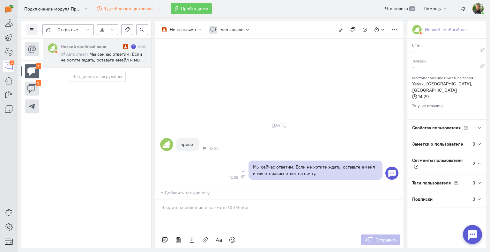
click at [107, 47] on div "Низкий зелёный волк" at bounding box center [91, 46] width 61 height 6
click at [396, 31] on icon "button" at bounding box center [394, 29] width 5 height 5
click at [332, 77] on div "[DATE] привет 12:38 Мы сейчас ответим. Если не хотите ждать, оставьте емейл и м…" at bounding box center [279, 113] width 249 height 148
drag, startPoint x: 117, startPoint y: 51, endPoint x: 110, endPoint y: 49, distance: 6.6
click at [110, 49] on div "Низкий зелёный волк 1 12:38 Автоответ: Мы сейчас ответим. Если не хотите ждать,…" at bounding box center [104, 52] width 86 height 19
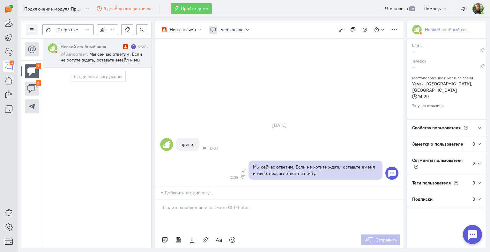
click at [109, 44] on div "Низкий зелёный волк" at bounding box center [91, 46] width 61 height 6
click at [111, 54] on span "Мы сейчас ответим. Если не хотите ждать, оставьте емейл и мы отправим ответ на …" at bounding box center [101, 59] width 81 height 17
click at [33, 87] on icon at bounding box center [32, 89] width 10 height 10
click at [28, 70] on icon at bounding box center [32, 72] width 10 height 10
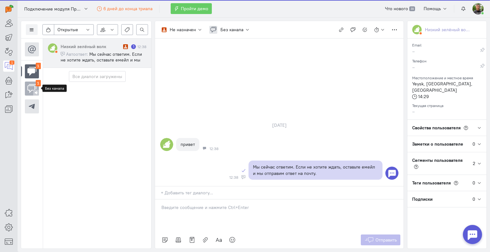
click at [26, 89] on cq-channel-icon at bounding box center [32, 89] width 14 height 14
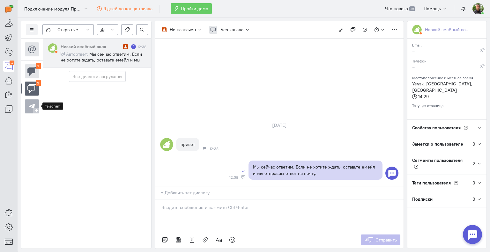
click at [32, 104] on icon at bounding box center [32, 107] width 10 height 10
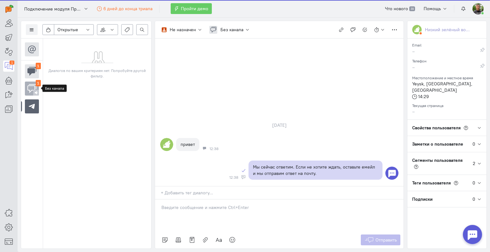
click at [31, 89] on icon at bounding box center [32, 89] width 10 height 10
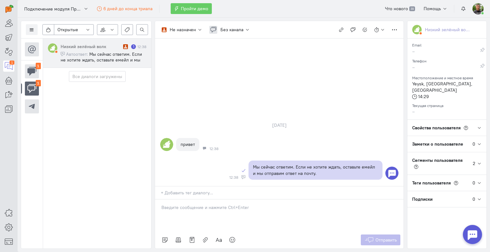
click at [106, 53] on span "Мы сейчас ответим. Если не хотите ждать, оставьте емейл и мы отправим ответ на …" at bounding box center [101, 59] width 81 height 17
click at [393, 29] on icon "button" at bounding box center [394, 29] width 5 height 5
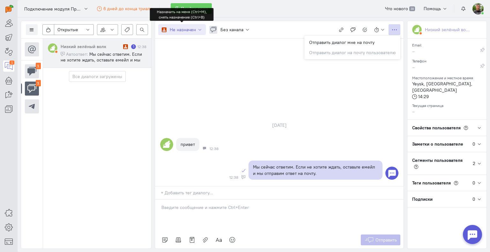
click at [201, 30] on icon "button" at bounding box center [200, 29] width 5 height 5
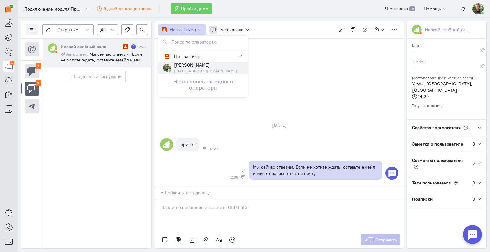
click at [226, 70] on button "[PERSON_NAME] [EMAIL_ADDRESS][DOMAIN_NAME]" at bounding box center [202, 67] width 89 height 11
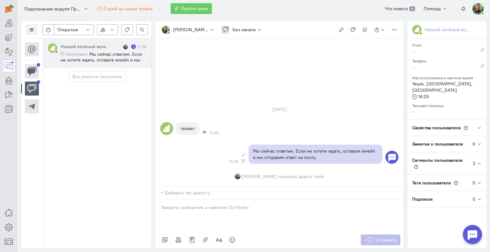
click at [478, 126] on icon at bounding box center [479, 128] width 5 height 5
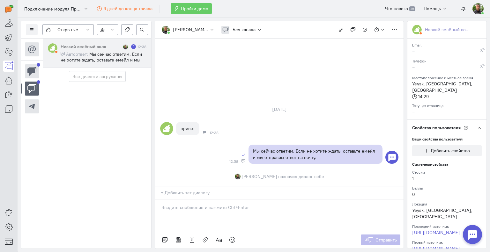
click at [477, 126] on icon at bounding box center [479, 128] width 5 height 5
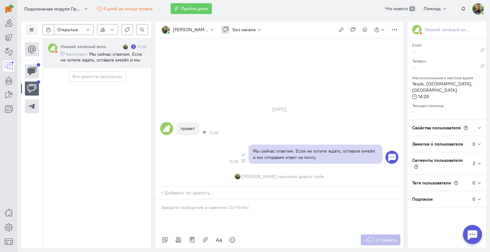
click at [479, 162] on icon at bounding box center [479, 164] width 5 height 5
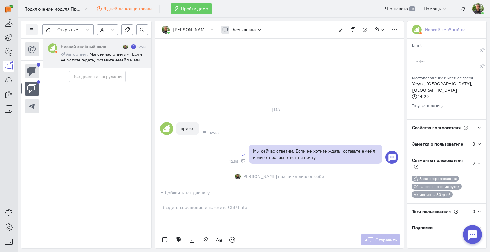
click at [479, 161] on div "Сегменты пользователя 2" at bounding box center [447, 164] width 79 height 22
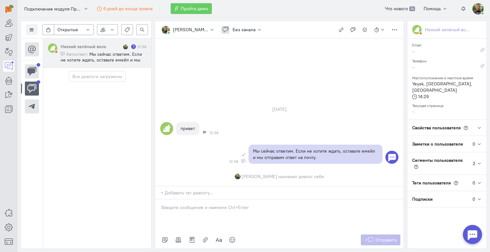
click at [479, 181] on icon at bounding box center [479, 183] width 5 height 5
click at [477, 193] on div "Подписки 0" at bounding box center [447, 200] width 79 height 16
click at [477, 197] on icon at bounding box center [479, 199] width 5 height 5
click at [5, 51] on icon at bounding box center [9, 52] width 8 height 8
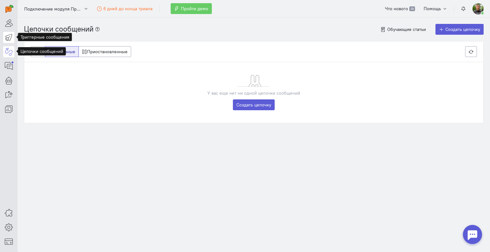
click at [7, 38] on icon at bounding box center [9, 38] width 8 height 8
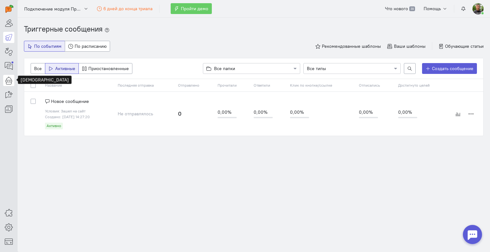
click at [8, 80] on icon at bounding box center [9, 81] width 8 height 8
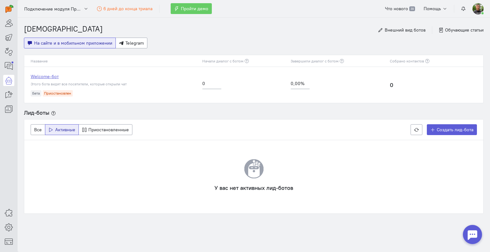
click at [57, 75] on link "Welcome-бот" at bounding box center [113, 76] width 165 height 6
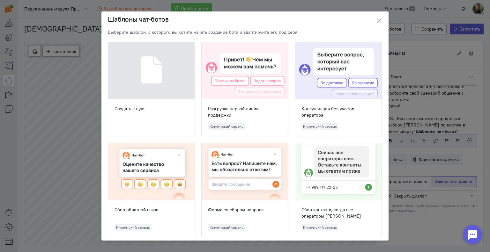
click at [379, 19] on icon at bounding box center [379, 21] width 6 height 6
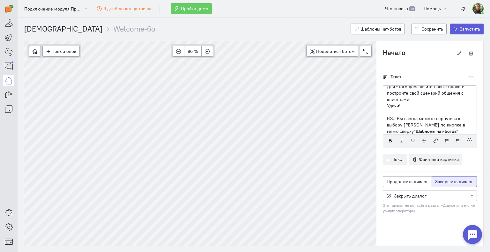
click at [230, 15] on cq-header "Подключение модуля Продамус 6 дней до конца триала Пройти демо Что нового 39 По…" at bounding box center [254, 9] width 473 height 18
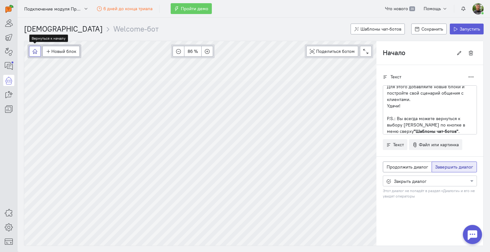
click at [31, 51] on button "button" at bounding box center [35, 51] width 12 height 11
click at [45, 28] on link "[DEMOGRAPHIC_DATA]" at bounding box center [63, 28] width 79 height 9
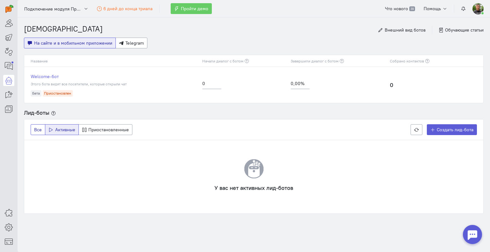
click at [38, 128] on span "Все" at bounding box center [38, 130] width 8 height 6
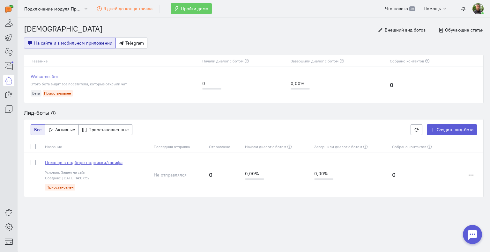
click at [80, 162] on span "Помощь в подборе подписки/тарифа" at bounding box center [84, 163] width 78 height 6
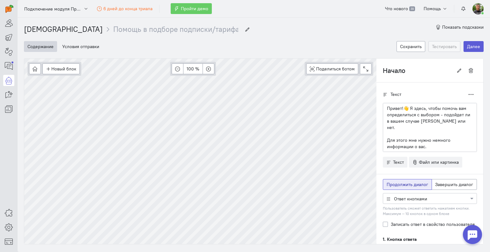
scroll to position [12, 0]
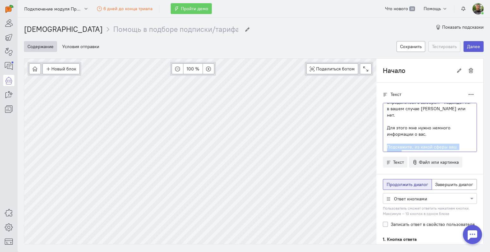
drag, startPoint x: 382, startPoint y: 139, endPoint x: 397, endPoint y: 144, distance: 16.0
click at [397, 144] on div "Привет!👋 Я здесь, чтобы помочь вам определиться с выбором - подойдет ли в вашем…" at bounding box center [430, 127] width 94 height 49
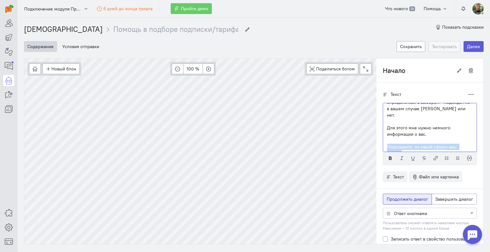
click at [410, 144] on p "Подскажите, из какой сферы ваш бизнес?" at bounding box center [430, 150] width 86 height 13
click at [408, 144] on p "Подскажите, из какой сферы ваш бизнес?" at bounding box center [430, 150] width 86 height 13
drag, startPoint x: 410, startPoint y: 140, endPoint x: 396, endPoint y: 145, distance: 14.2
click at [396, 145] on p "Подскажите, из какой сферы ваш бизнес?" at bounding box center [430, 150] width 86 height 13
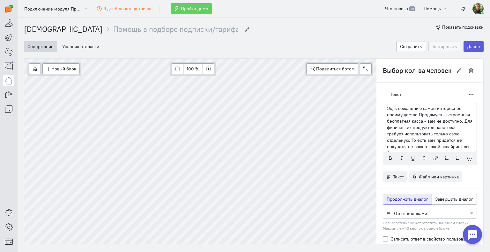
click at [437, 128] on p "Эх, к сожалению самое интересное преимущество Продамуса - встроенная бесплатная…" at bounding box center [430, 130] width 86 height 51
drag, startPoint x: 425, startPoint y: 133, endPoint x: 438, endPoint y: 134, distance: 13.1
click at [438, 134] on p "Эх, к сожалению самое интересное преимущество Продамуса - встроенная бесплатная…" at bounding box center [430, 130] width 86 height 51
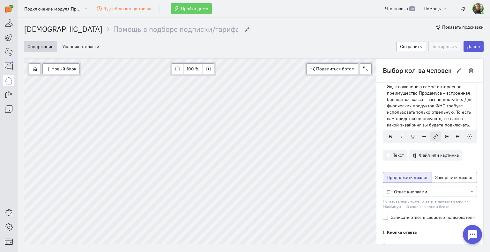
scroll to position [32, 0]
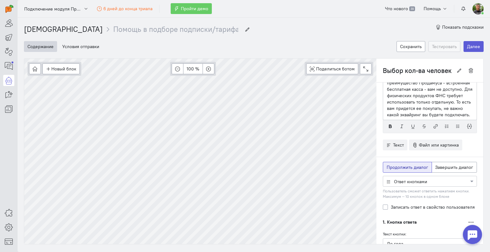
click at [466, 113] on p "Эх, к сожалению самое интересное преимущество Продамуса - встроенная бесплатная…" at bounding box center [430, 95] width 86 height 45
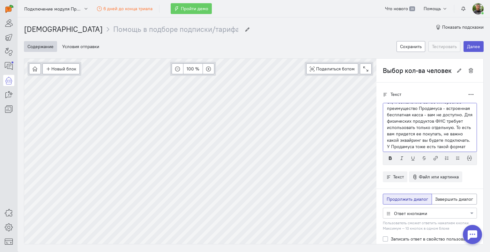
scroll to position [12, 0]
click at [399, 47] on button "Сохранить" at bounding box center [411, 46] width 29 height 11
click at [7, 13] on link at bounding box center [8, 8] width 11 height 11
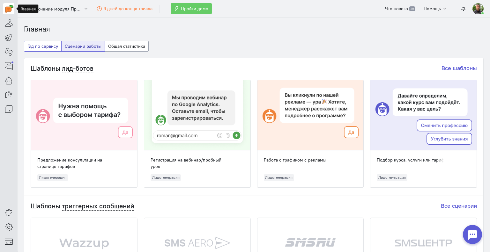
click at [50, 48] on button "Гид по сервису" at bounding box center [43, 46] width 38 height 11
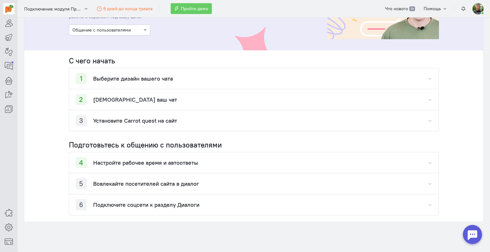
scroll to position [100, 0]
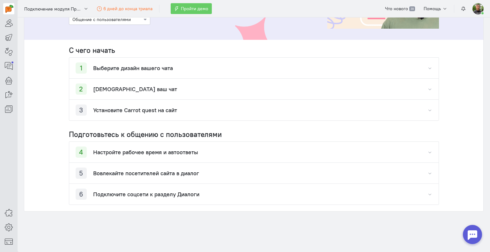
click at [203, 176] on div "5 Вовлекайте посетителей сайта в диалог" at bounding box center [254, 173] width 370 height 21
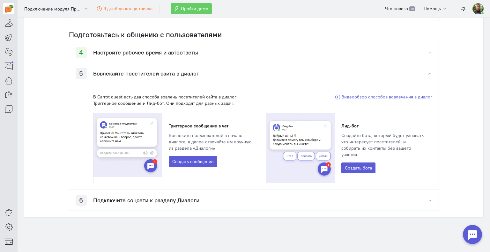
scroll to position [168, 0]
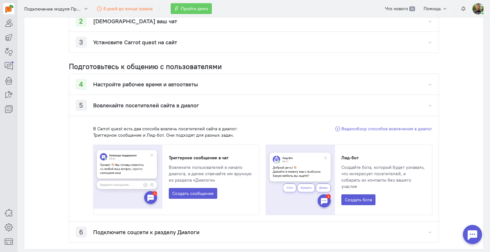
click at [302, 106] on div "5 Вовлекайте посетителей сайта в диалог" at bounding box center [254, 105] width 370 height 21
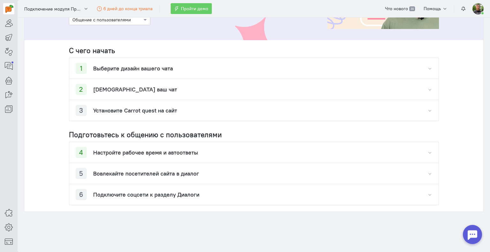
scroll to position [100, 0]
click at [149, 152] on h4 "Настройте рабочее время и автоответы" at bounding box center [145, 152] width 105 height 6
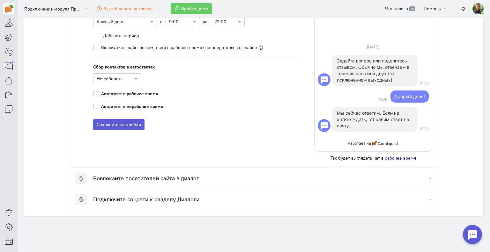
scroll to position [318, 0]
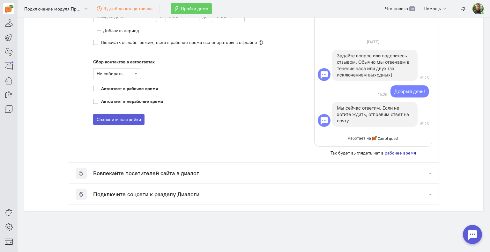
click at [161, 170] on h4 "Вовлекайте посетителей сайта в диалог" at bounding box center [146, 173] width 106 height 6
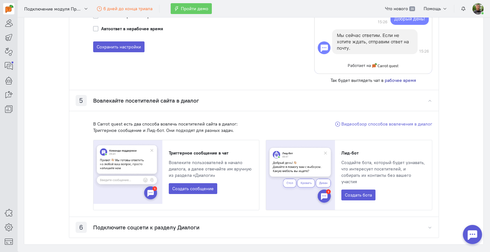
scroll to position [417, 0]
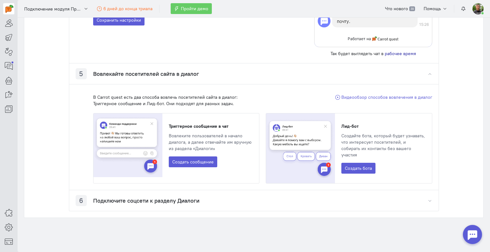
drag, startPoint x: 146, startPoint y: 193, endPoint x: 147, endPoint y: 189, distance: 4.3
click at [146, 198] on h4 "Подключите соцсети к разделу Диалоги" at bounding box center [146, 201] width 106 height 6
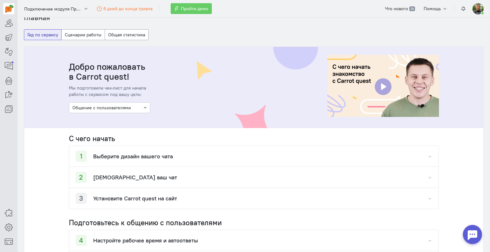
scroll to position [0, 0]
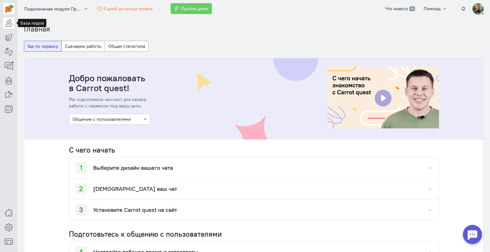
click at [9, 22] on icon at bounding box center [9, 23] width 8 height 8
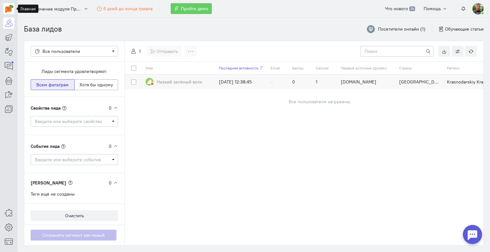
click at [7, 10] on img at bounding box center [9, 9] width 8 height 8
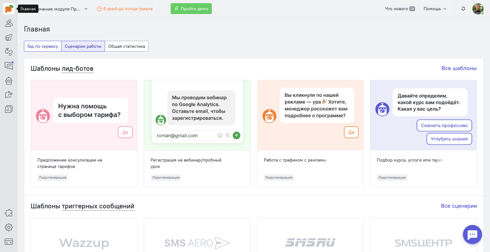
click at [50, 44] on button "Гид по сервису" at bounding box center [43, 46] width 38 height 11
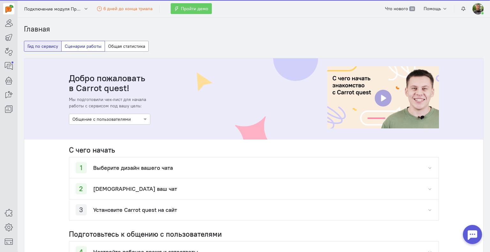
click at [74, 45] on button "Сценарии работы" at bounding box center [83, 46] width 44 height 11
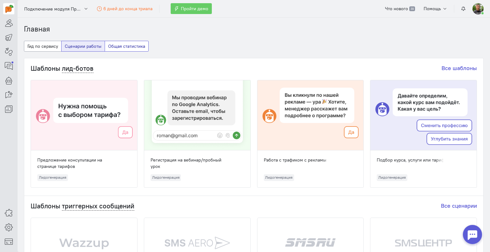
click at [117, 46] on button "Общая статистика" at bounding box center [127, 46] width 44 height 11
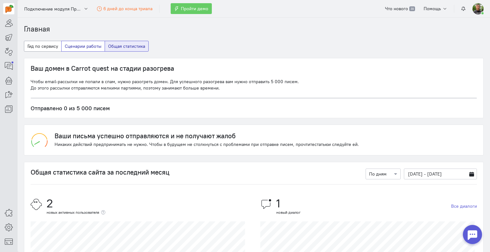
click at [86, 45] on button "Сценарии работы" at bounding box center [83, 46] width 44 height 11
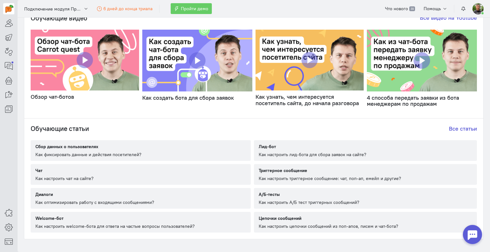
scroll to position [346, 0]
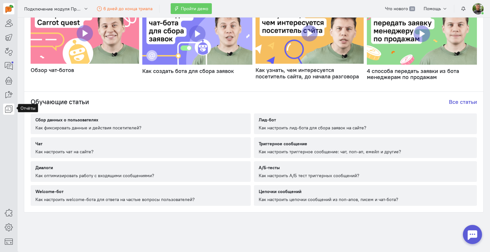
click at [8, 108] on icon at bounding box center [9, 109] width 8 height 8
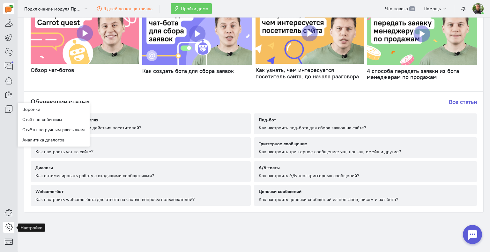
click at [8, 223] on link at bounding box center [8, 227] width 11 height 11
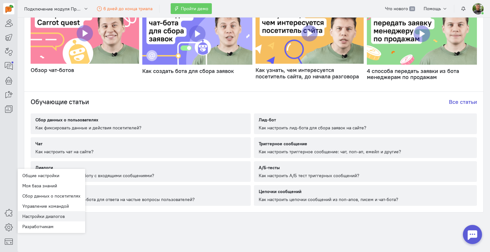
click at [39, 217] on link "Настройки диалогов New" at bounding box center [52, 217] width 68 height 10
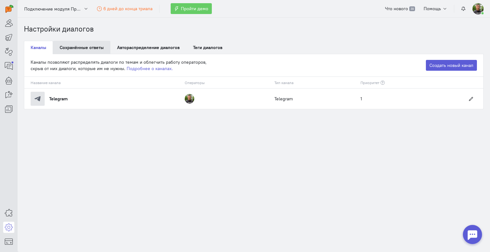
click at [82, 49] on link "Сохранённые ответы" at bounding box center [81, 47] width 57 height 13
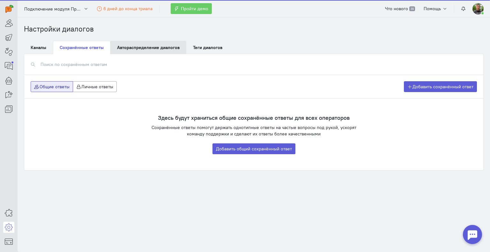
click at [130, 48] on link "Автораспределение диалогов Beta" at bounding box center [148, 47] width 76 height 13
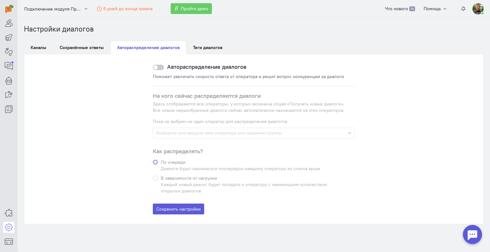
click at [156, 66] on div at bounding box center [158, 67] width 11 height 5
click at [0, 0] on input "checkbox" at bounding box center [0, 0] width 0 height 0
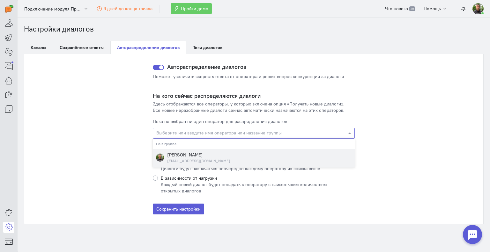
click at [216, 132] on input "text" at bounding box center [251, 134] width 190 height 6
click at [199, 155] on div "[PERSON_NAME]" at bounding box center [198, 155] width 63 height 6
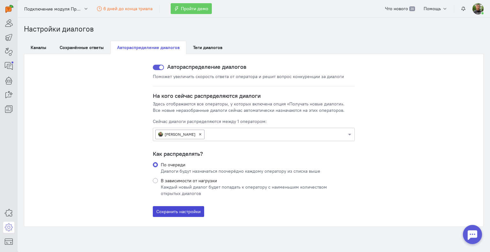
click at [182, 209] on button "Сохранить настройки" at bounding box center [178, 212] width 51 height 11
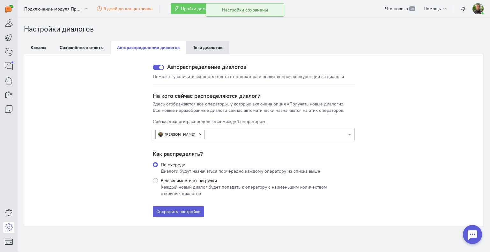
click at [207, 49] on link "Теги диалогов" at bounding box center [207, 47] width 43 height 13
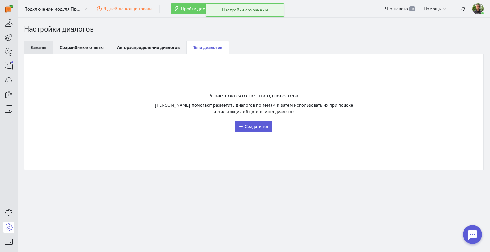
click at [39, 47] on link "Каналы" at bounding box center [38, 47] width 29 height 13
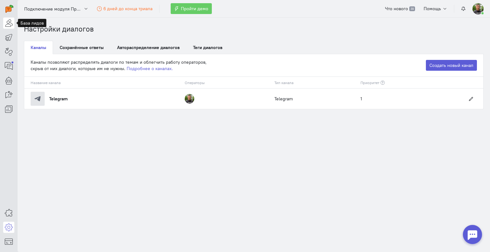
click at [8, 24] on icon at bounding box center [9, 23] width 8 height 8
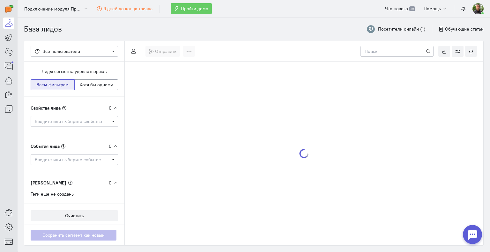
click at [8, 43] on div at bounding box center [9, 57] width 18 height 115
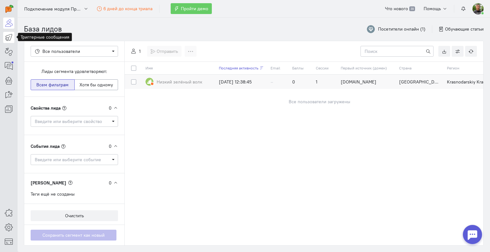
click at [8, 35] on icon at bounding box center [9, 38] width 8 height 8
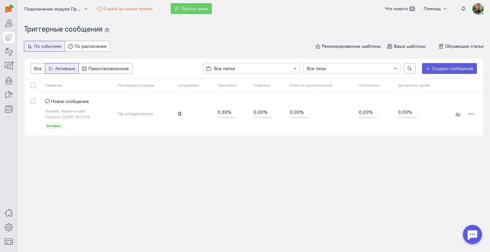
click at [39, 98] on label at bounding box center [39, 98] width 0 height 0
click at [33, 102] on input "checkbox" at bounding box center [33, 101] width 5 height 6
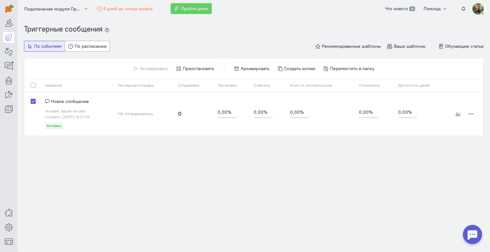
click at [39, 98] on label at bounding box center [39, 98] width 0 height 0
click at [32, 101] on input "checkbox" at bounding box center [33, 101] width 5 height 6
checkbox input "false"
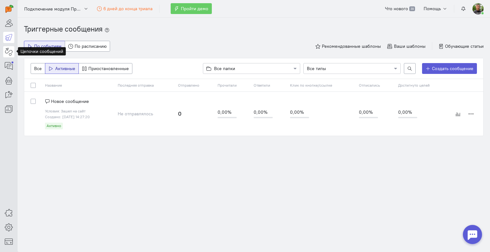
click at [8, 52] on icon at bounding box center [9, 52] width 8 height 8
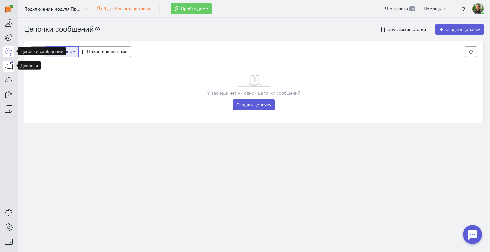
click at [8, 64] on icon at bounding box center [9, 66] width 8 height 8
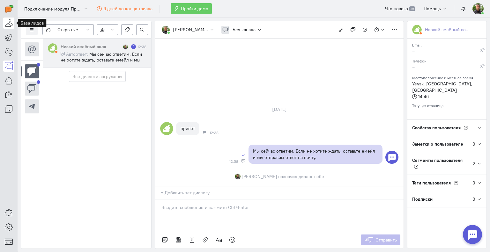
click at [6, 20] on icon at bounding box center [9, 23] width 8 height 8
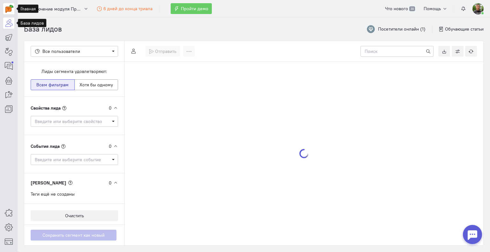
click at [9, 9] on img at bounding box center [9, 9] width 8 height 8
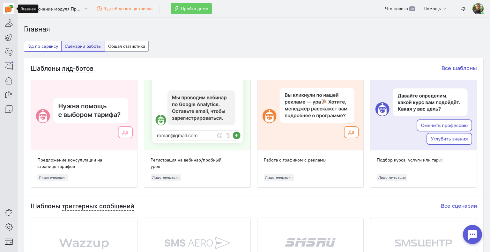
click at [40, 46] on button "Гид по сервису" at bounding box center [43, 46] width 38 height 11
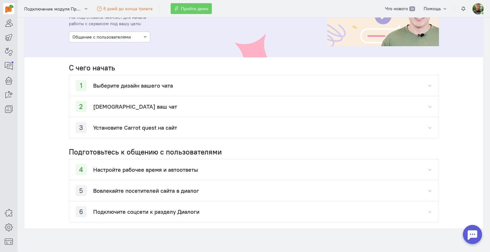
scroll to position [100, 0]
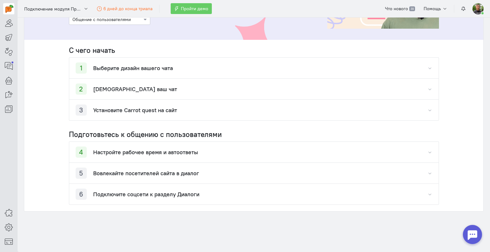
click at [225, 109] on div "3 Установите Carrot quest на сайт" at bounding box center [254, 110] width 370 height 21
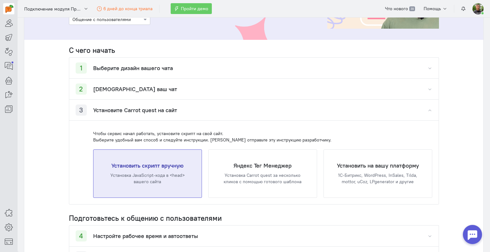
click at [160, 163] on h4 "Установить скрипт вручную" at bounding box center [147, 166] width 83 height 6
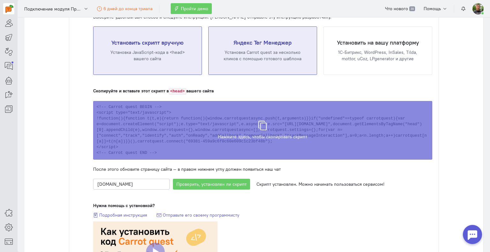
scroll to position [259, 0]
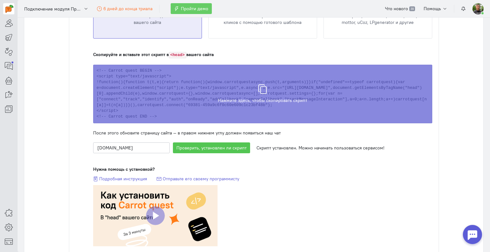
click at [206, 148] on button "Проверить, установлен ли скрипт" at bounding box center [211, 148] width 77 height 11
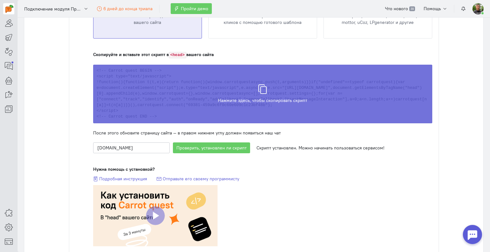
click at [260, 92] on div "Скрипт скопирован в буфер обмена" at bounding box center [262, 91] width 339 height 59
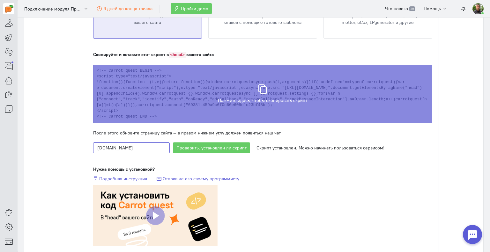
click at [151, 147] on input "[DOMAIN_NAME]" at bounding box center [131, 148] width 77 height 11
click at [222, 146] on button "Проверить, установлен ли скрипт" at bounding box center [211, 148] width 77 height 11
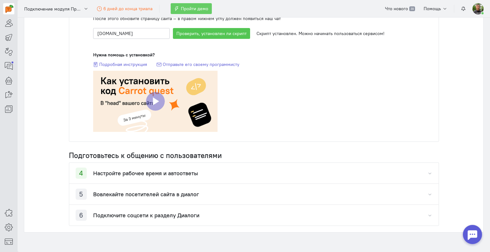
scroll to position [395, 0]
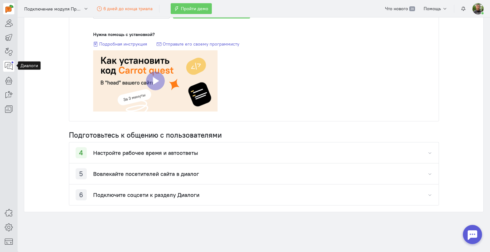
click at [9, 66] on icon at bounding box center [9, 66] width 8 height 8
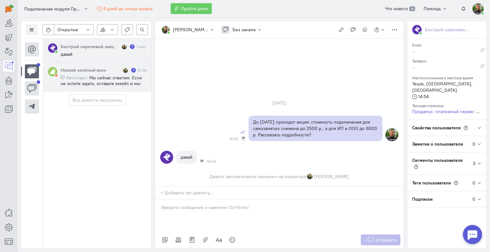
click at [110, 85] on span "Мы сейчас ответим. Если не хотите ждать, оставьте емейл и мы отправим ответ на …" at bounding box center [101, 83] width 81 height 17
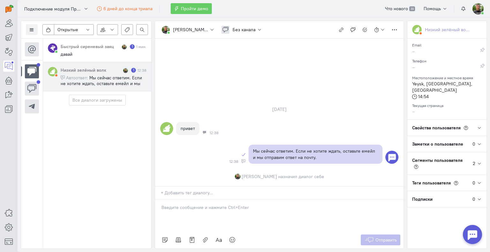
drag, startPoint x: 118, startPoint y: 79, endPoint x: 106, endPoint y: 80, distance: 12.8
click at [106, 80] on span "Мы сейчас ответим. Если не хотите ждать, оставьте емейл и мы отправим ответ на …" at bounding box center [101, 83] width 81 height 17
click at [393, 29] on icon "button" at bounding box center [394, 29] width 5 height 5
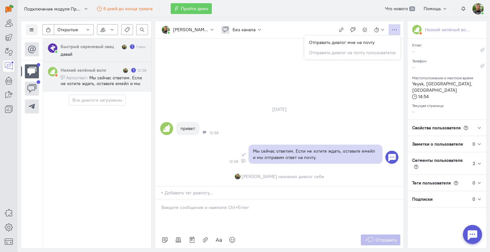
click at [118, 55] on cq-message "давай" at bounding box center [104, 54] width 86 height 6
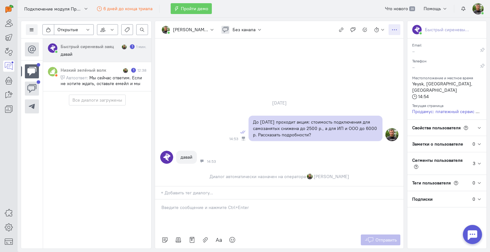
click at [396, 27] on icon "button" at bounding box center [394, 29] width 5 height 5
click at [197, 80] on div "[DATE] До [DATE] проходит акция: стоимость подключения для самозанятых снижена …" at bounding box center [279, 113] width 249 height 148
click at [28, 108] on icon at bounding box center [32, 107] width 10 height 10
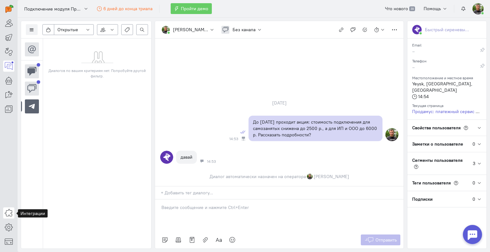
click at [10, 211] on icon at bounding box center [9, 213] width 8 height 8
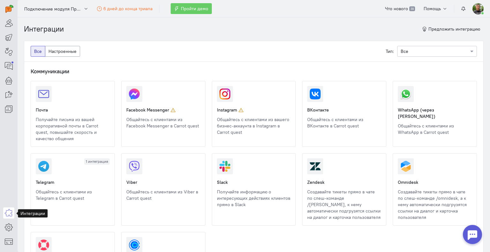
click at [36, 202] on link at bounding box center [36, 202] width 0 height 0
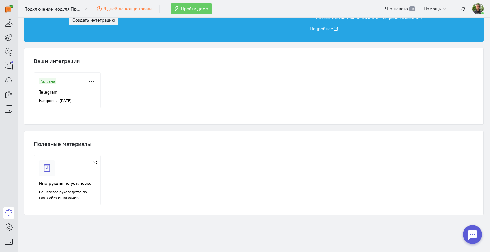
scroll to position [67, 0]
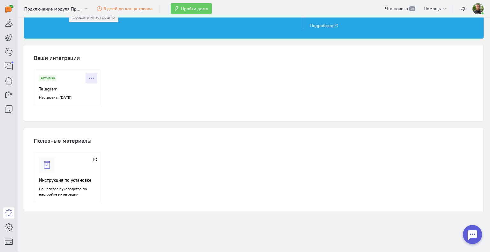
click at [93, 77] on button at bounding box center [92, 78] width 12 height 11
click at [71, 77] on div "Активна" at bounding box center [68, 78] width 58 height 11
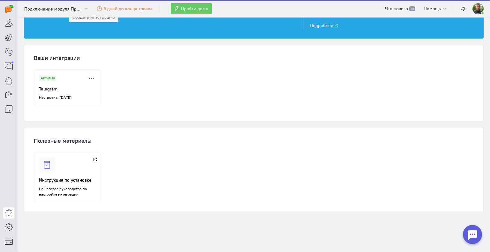
scroll to position [6, 0]
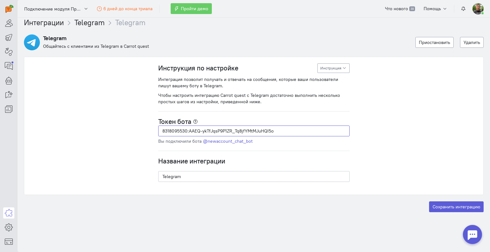
click at [276, 129] on input "8318095530:AAEQ-ykTfJqsP9P1ZR_Tq8jfYMtMJuHQI5o" at bounding box center [254, 131] width 192 height 11
click at [240, 142] on link "@newaccount_chat_bot" at bounding box center [228, 142] width 50 height 6
click at [329, 66] on button "Инструкция" at bounding box center [334, 69] width 32 height 10
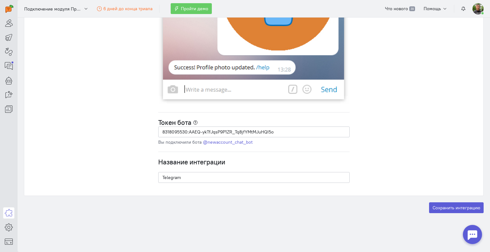
scroll to position [1800, 0]
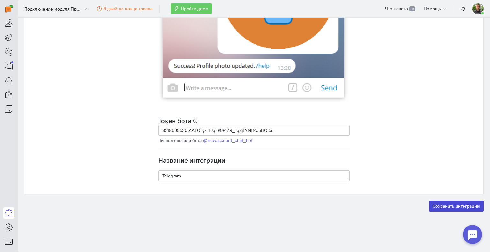
click at [451, 207] on button "Сохранить интеграцию" at bounding box center [456, 206] width 55 height 11
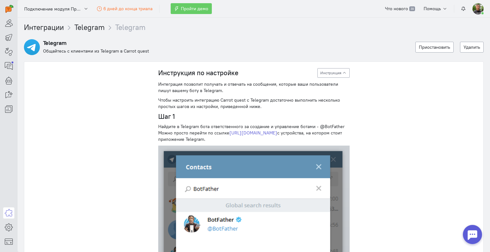
scroll to position [0, 0]
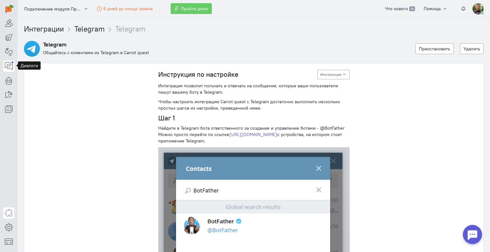
click at [5, 69] on icon at bounding box center [9, 66] width 8 height 8
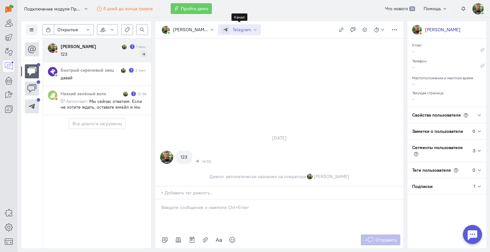
click at [259, 29] on button "Telegram" at bounding box center [239, 29] width 43 height 11
click at [282, 28] on div "[PERSON_NAME] Не назначен [PERSON_NAME] [EMAIL_ADDRESS][DOMAIN_NAME] Не нашлось…" at bounding box center [279, 30] width 249 height 18
click at [6, 7] on img at bounding box center [9, 9] width 8 height 8
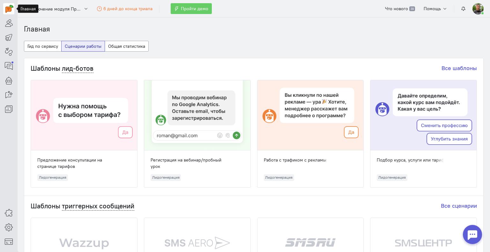
click at [37, 45] on button "Гид по сервису" at bounding box center [43, 46] width 38 height 11
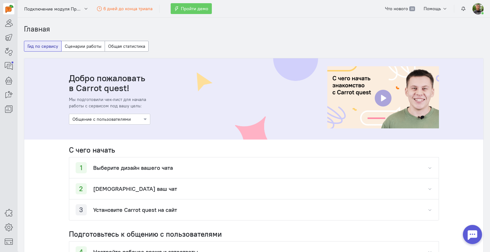
scroll to position [100, 0]
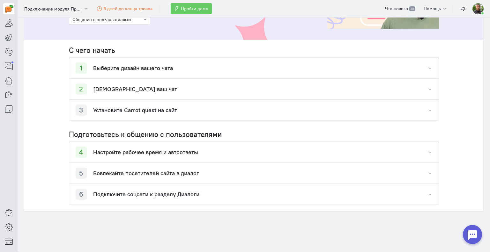
click at [188, 189] on div "6 Подключите соцсети к разделу Диалоги" at bounding box center [138, 194] width 124 height 11
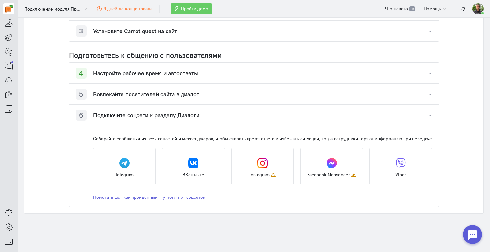
scroll to position [181, 0]
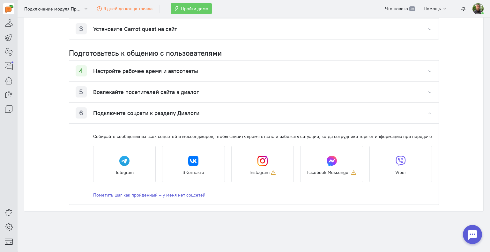
click at [109, 158] on cq-open-integration-page-feature "Telegram" at bounding box center [124, 164] width 63 height 36
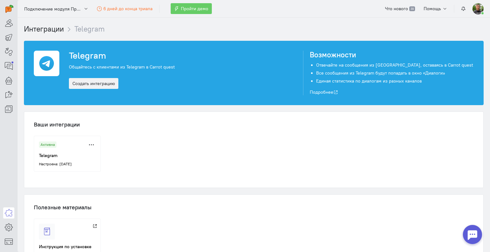
click at [476, 7] on img at bounding box center [478, 8] width 11 height 11
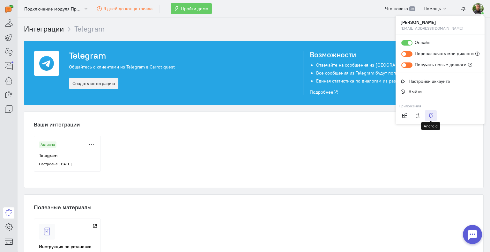
click at [430, 115] on icon at bounding box center [431, 116] width 5 height 5
